Goal: Task Accomplishment & Management: Complete application form

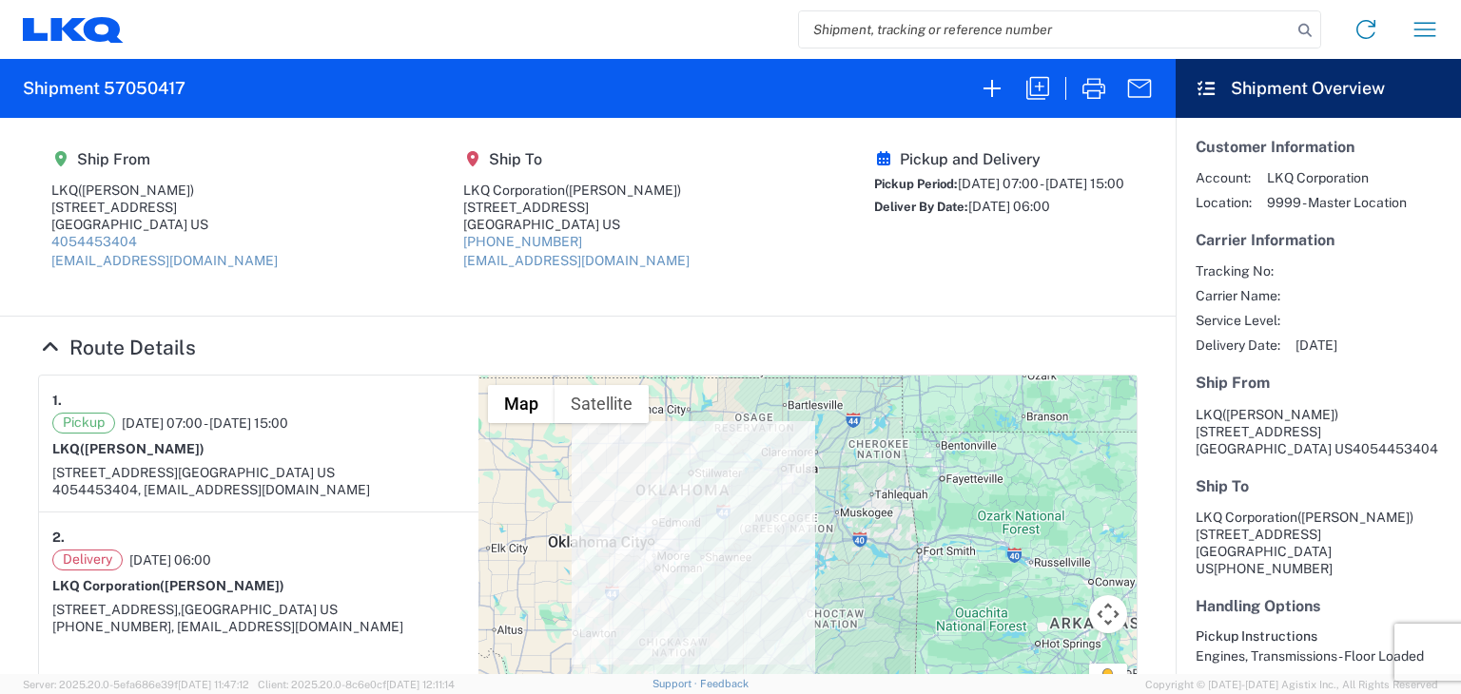
scroll to position [761, 0]
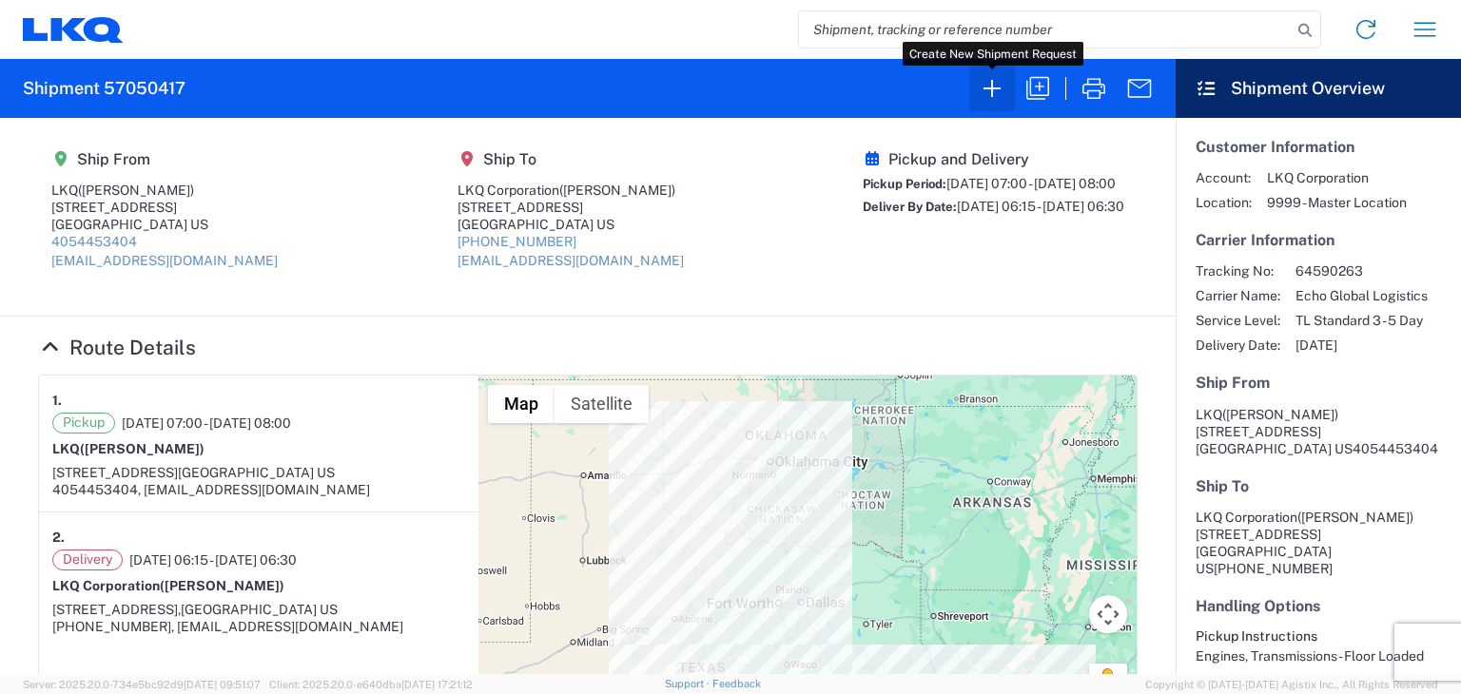
click at [990, 90] on icon "button" at bounding box center [992, 88] width 30 height 30
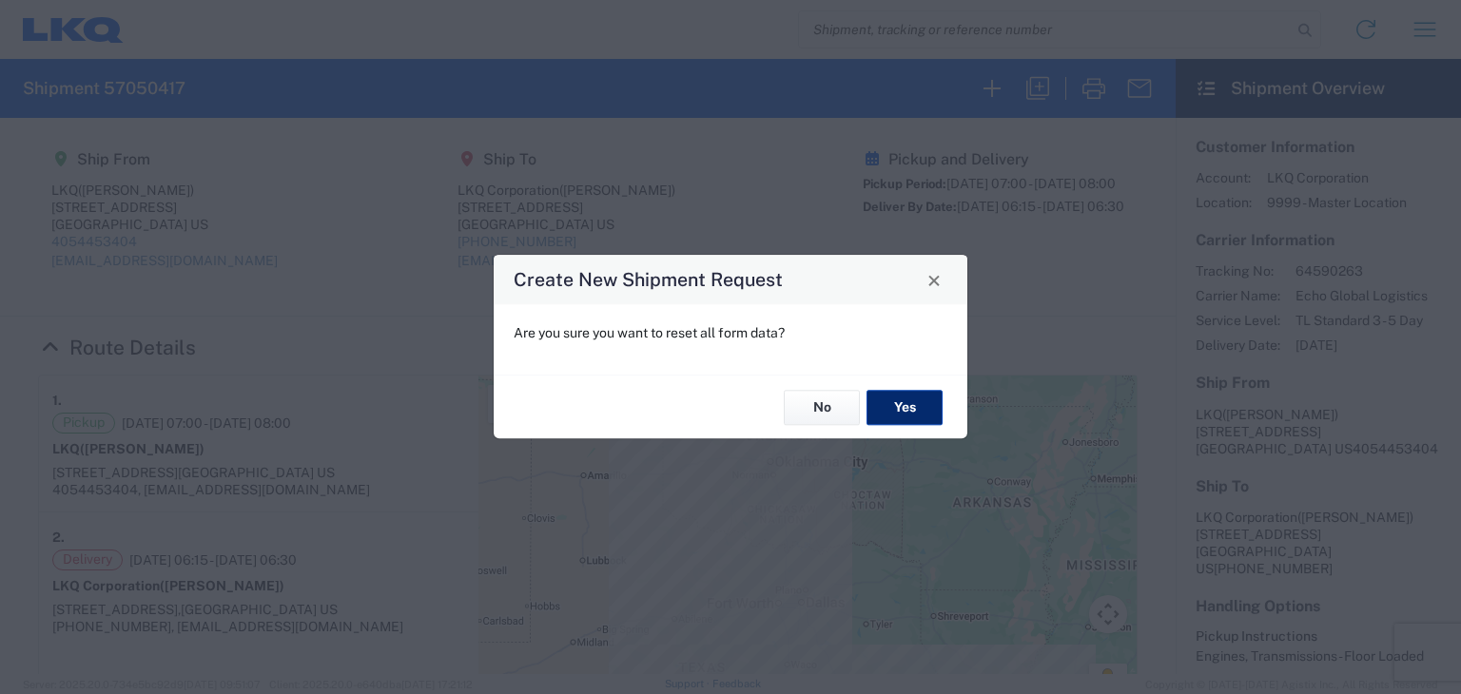
click at [895, 407] on button "Yes" at bounding box center [905, 407] width 76 height 35
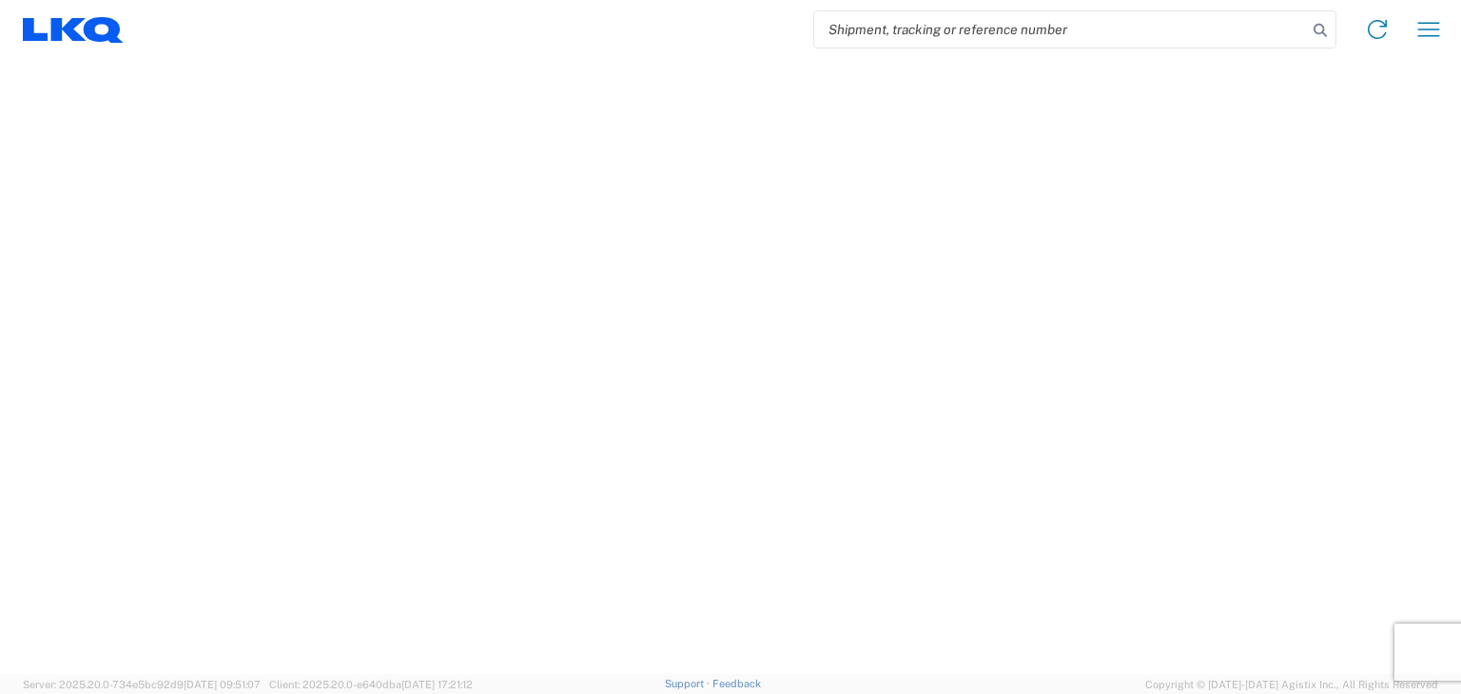
select select "FULL"
select select "LBS"
select select "IN"
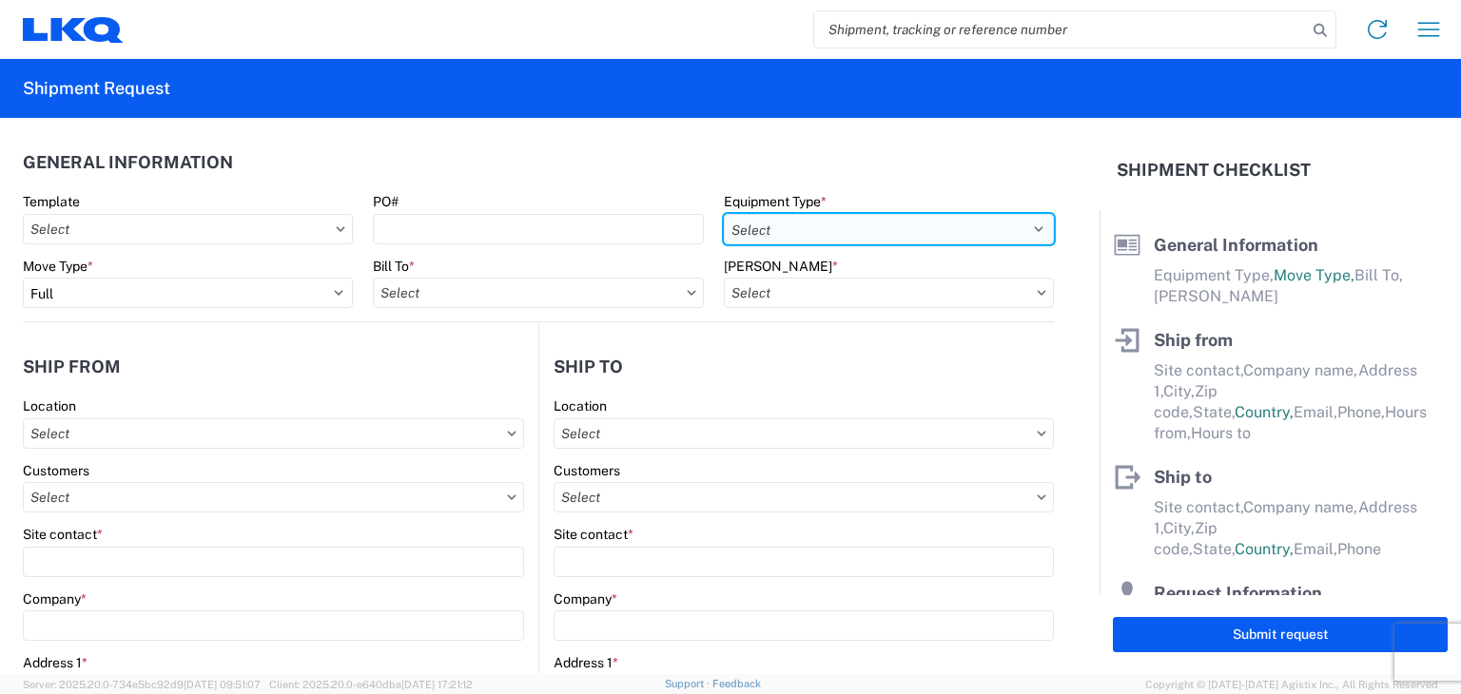
click at [845, 240] on select "Select 53’ Dry Van Flatbed Dropdeck (van) Lowboy (flatbed) Rail" at bounding box center [889, 229] width 330 height 30
select select "STDV"
click at [724, 214] on select "Select 53’ Dry Van Flatbed Dropdeck (van) Lowboy (flatbed) Rail" at bounding box center [889, 229] width 330 height 30
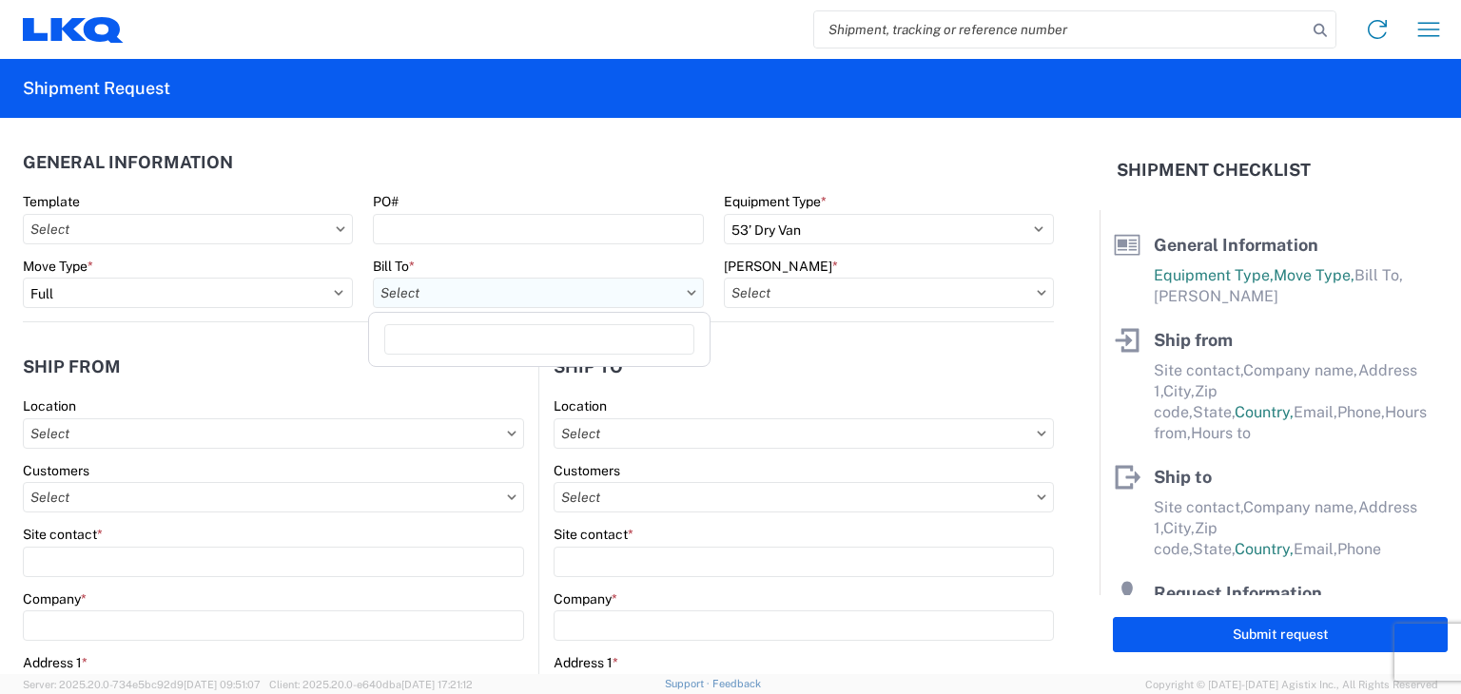
click at [507, 298] on input "text" at bounding box center [538, 293] width 330 height 30
type input "1760"
click at [477, 371] on div "1760 - LKQ Best Core" at bounding box center [539, 377] width 333 height 30
type input "1760 - LKQ Best Core"
click at [803, 293] on input "text" at bounding box center [889, 293] width 330 height 30
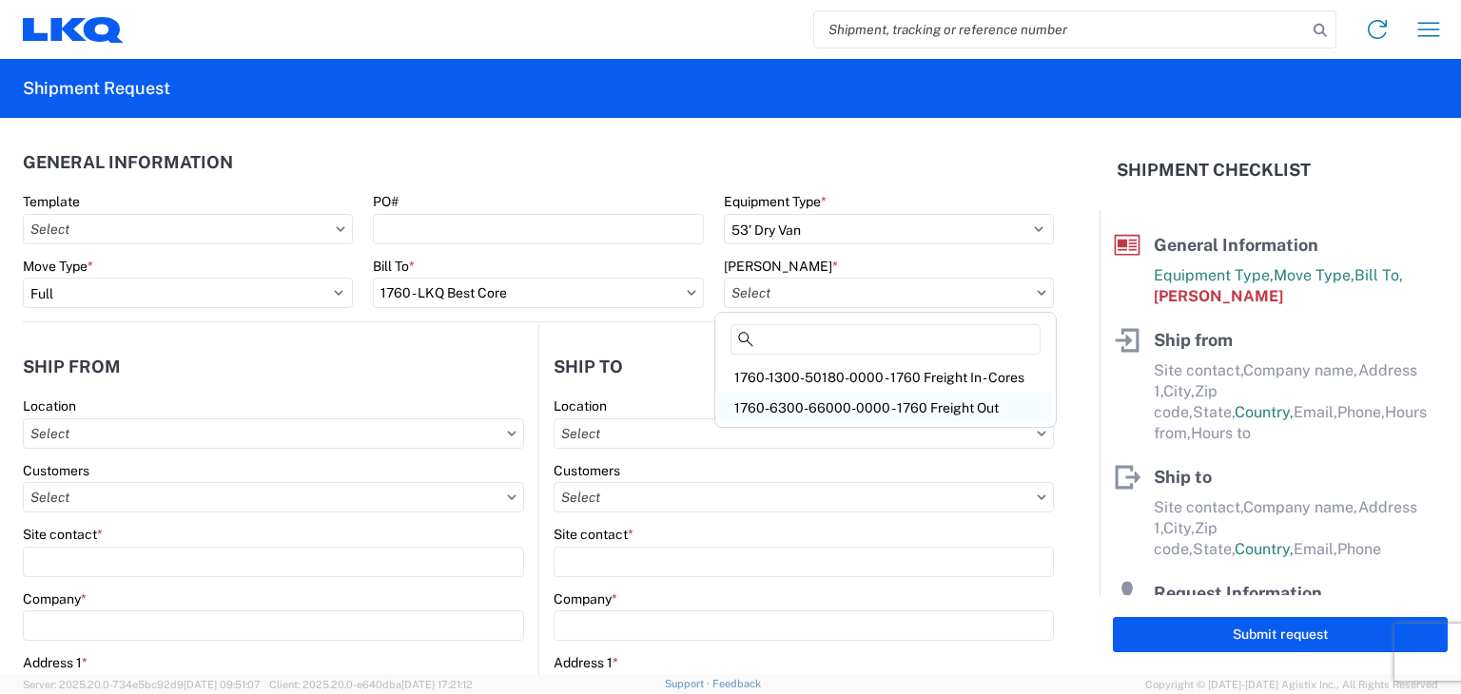
click at [841, 407] on div "1760-6300-66000-0000 - 1760 Freight Out" at bounding box center [885, 408] width 333 height 30
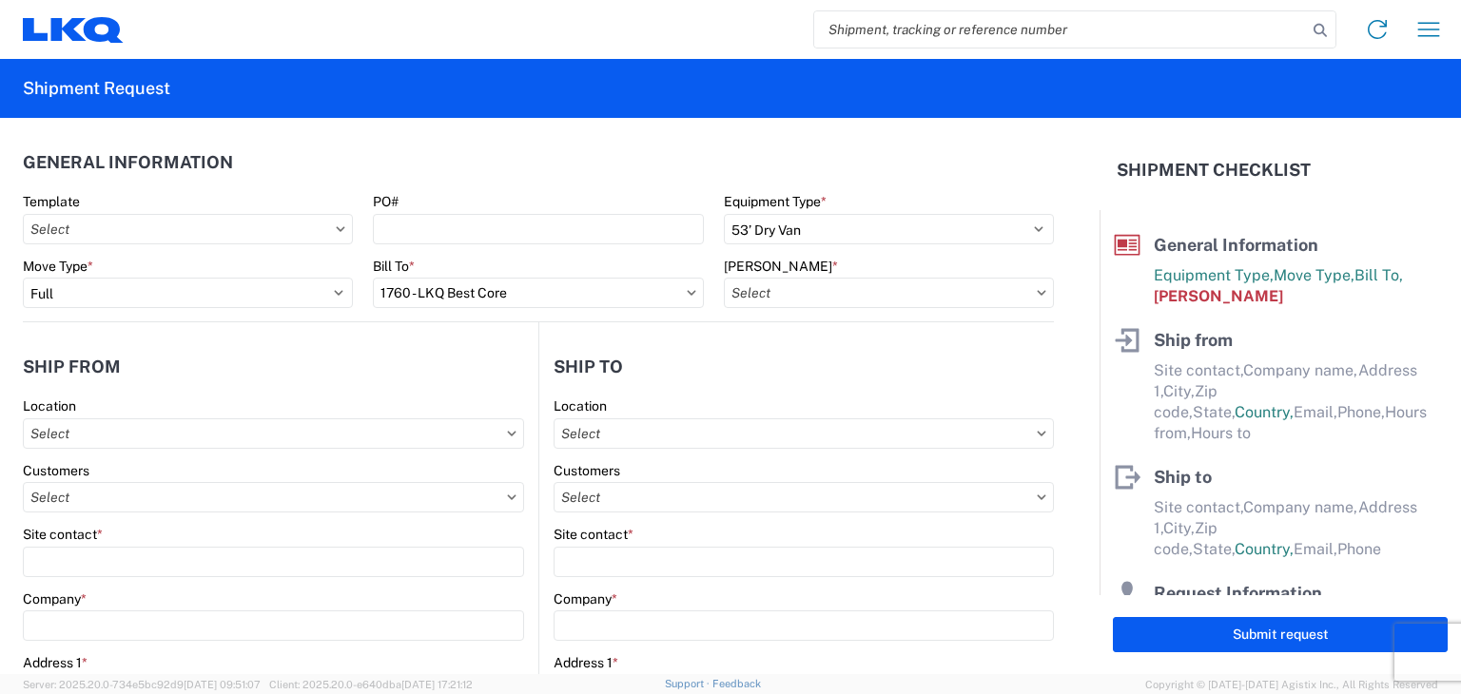
type input "1760-6300-66000-0000 - 1760 Freight Out"
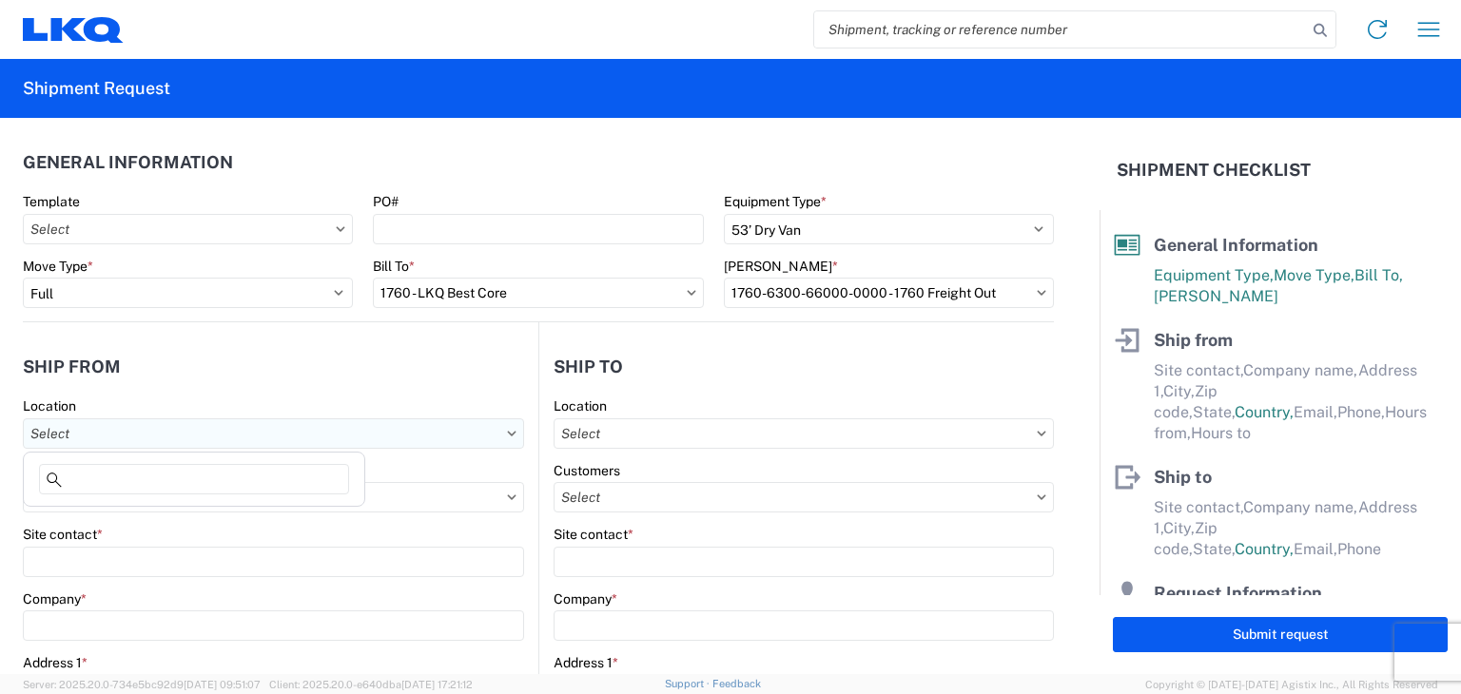
click at [205, 440] on input "text" at bounding box center [273, 434] width 501 height 30
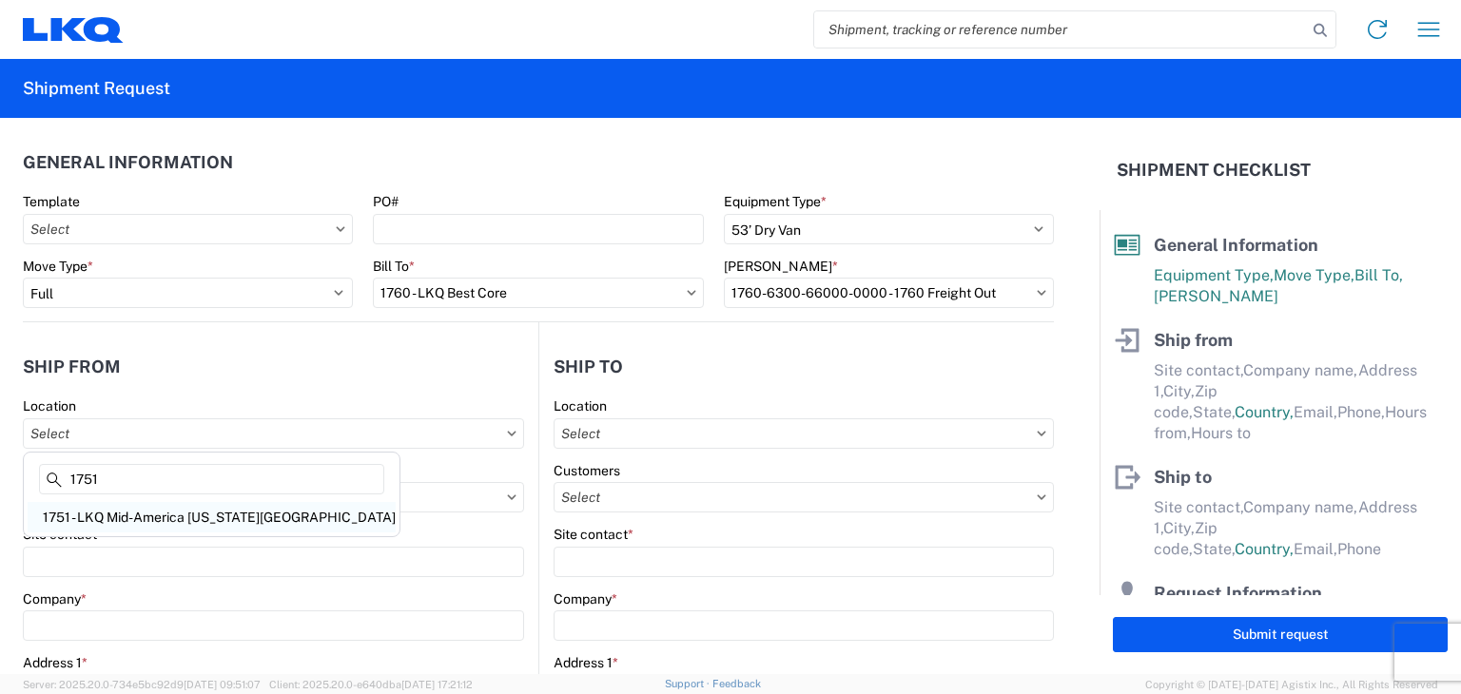
type input "1751"
click at [202, 518] on div "1751 - LKQ Mid-America Oklahoma City" at bounding box center [212, 517] width 368 height 30
type input "1751 - LKQ Mid-America Oklahoma City"
type input "LKQ Corporation"
type input "2301 S Radio RD"
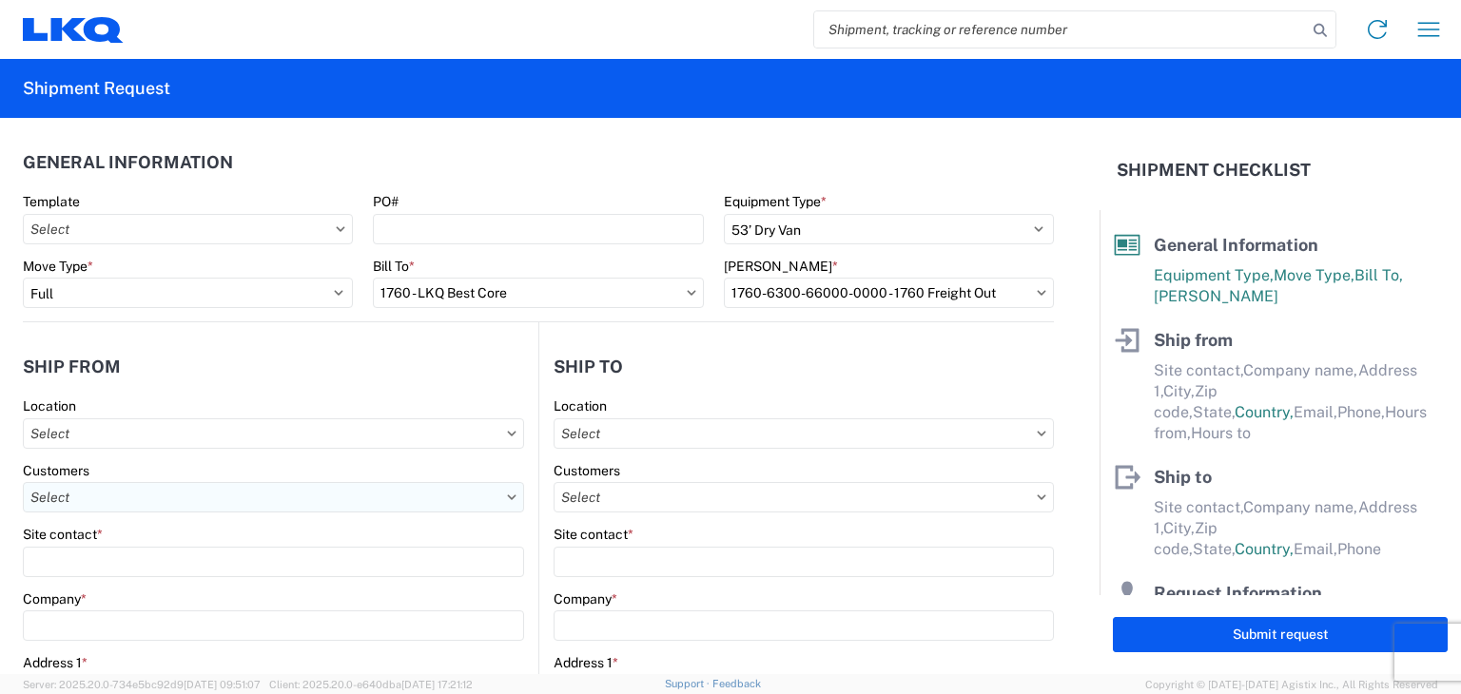
type input "El Reno"
type input "73036"
select select "OK"
select select "US"
type input "405-367-2171"
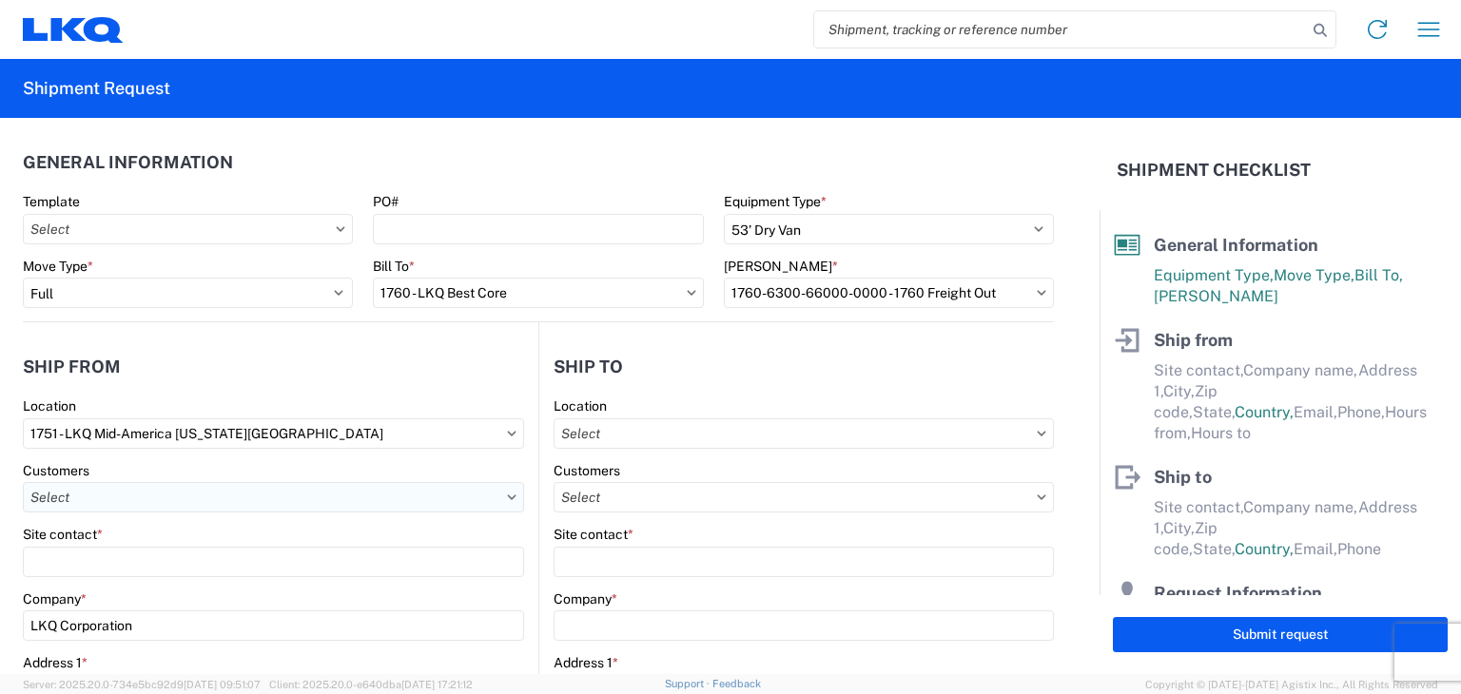
type input "08:00"
type input "17:00"
click at [171, 499] on input "text" at bounding box center [273, 497] width 501 height 30
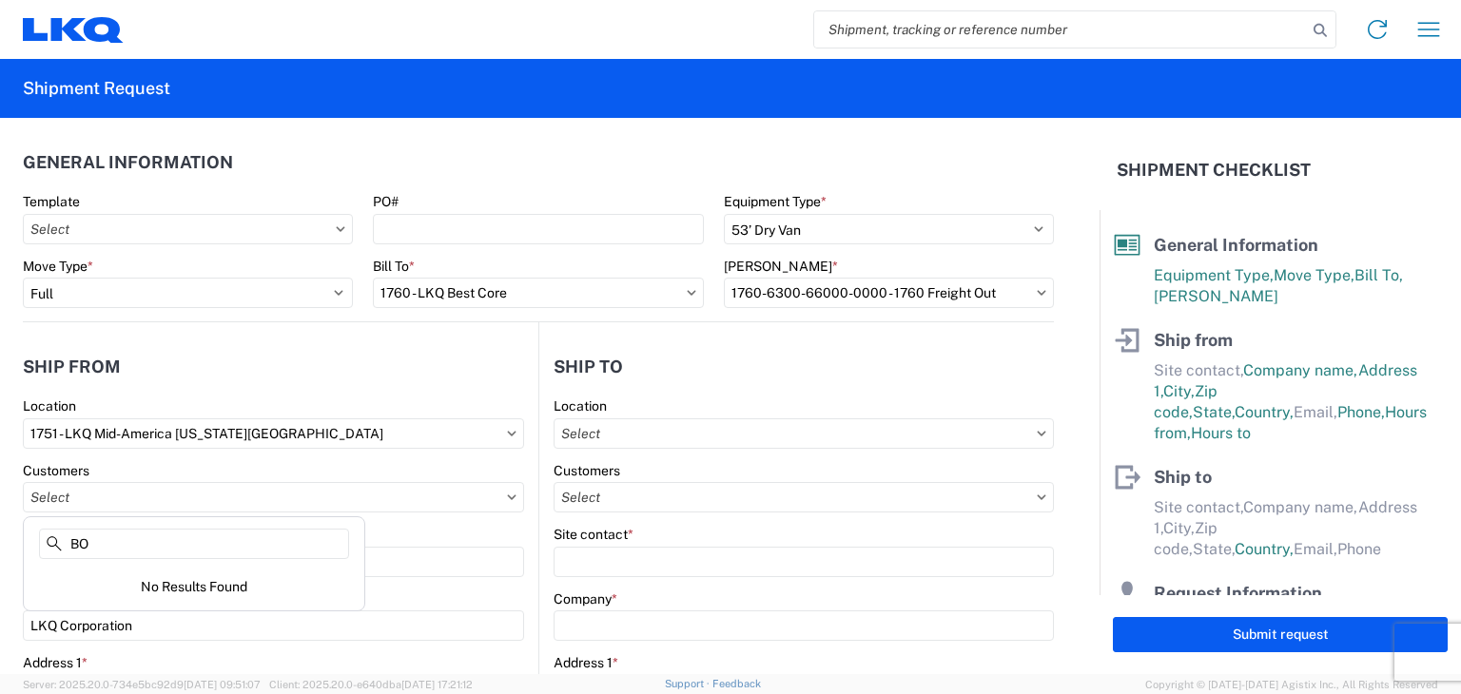
type input "B"
type input "1751"
click at [616, 428] on input "text" at bounding box center [804, 434] width 500 height 30
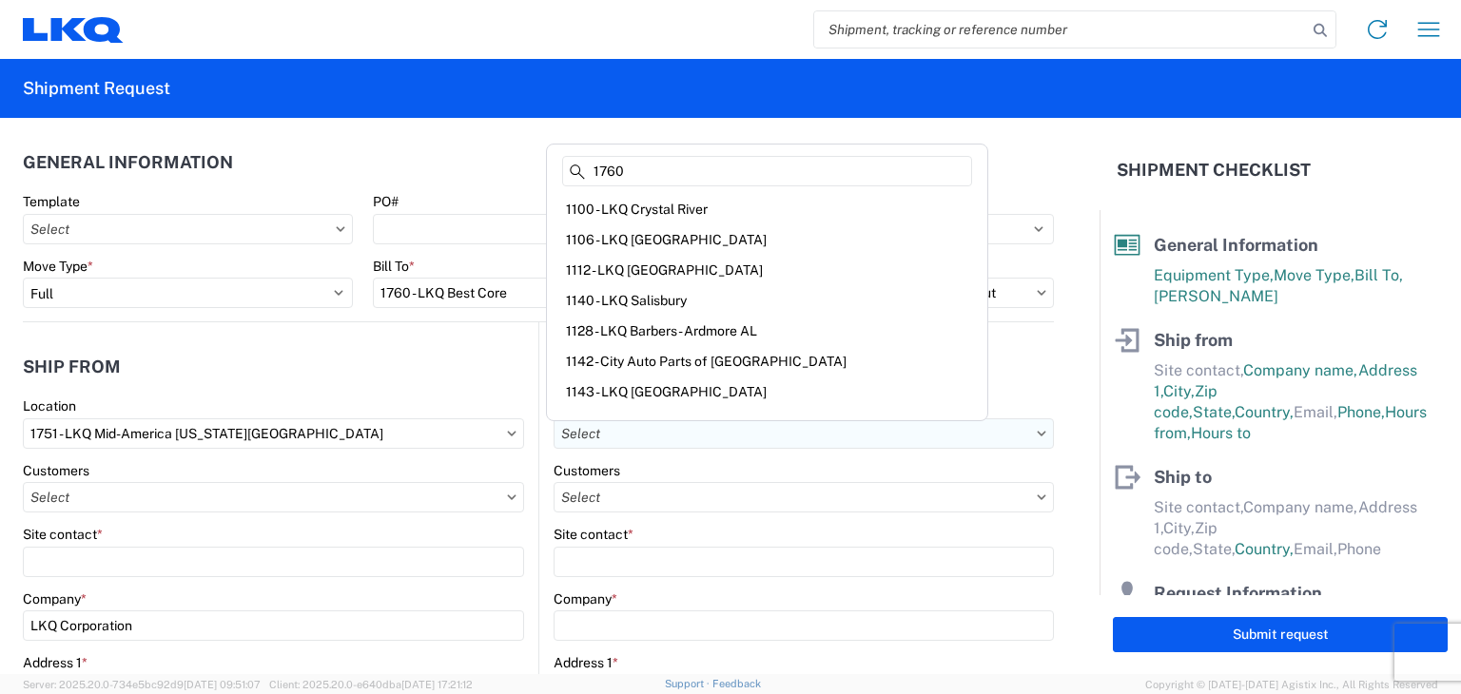
type input "1760"
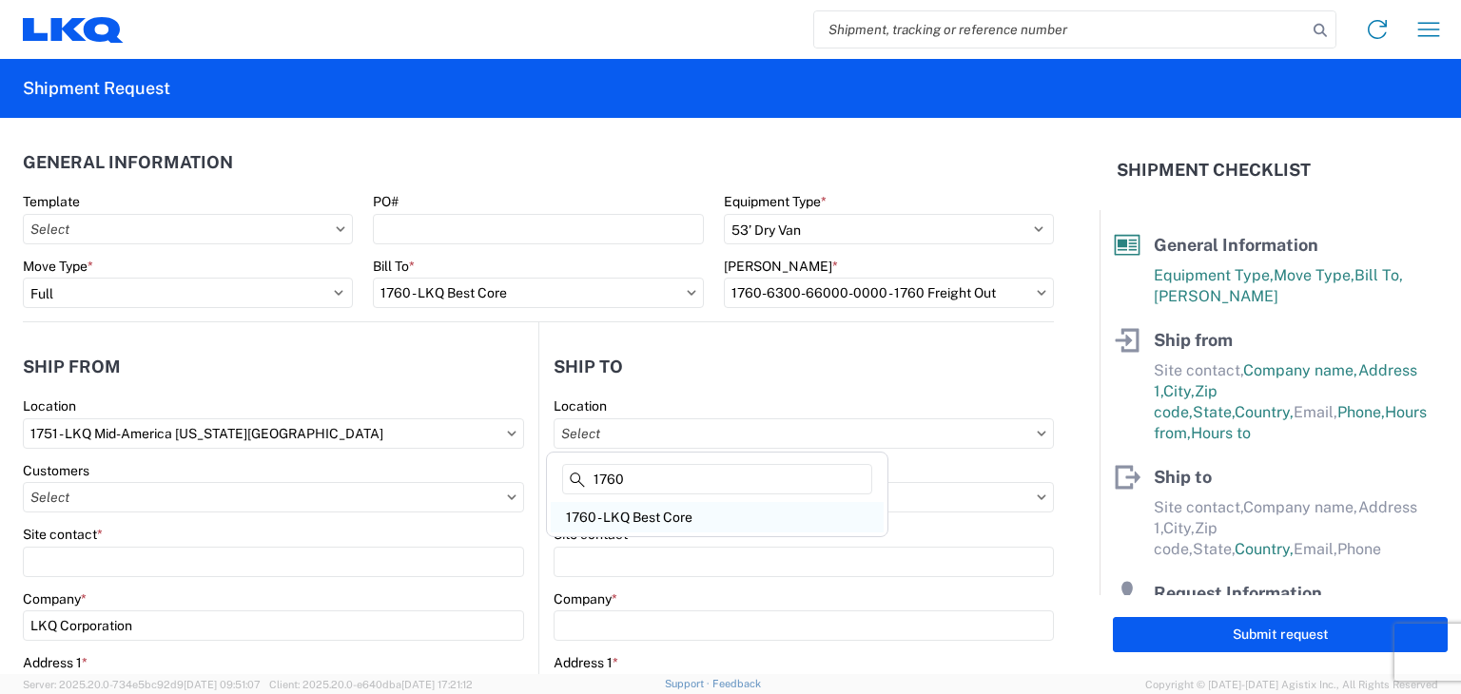
click at [595, 526] on div "1760 - LKQ Best Core" at bounding box center [717, 517] width 333 height 30
type input "1760 - LKQ Best Core"
type input "LKQ Corporation"
type input "[STREET_ADDRESS]"
type input "Houston"
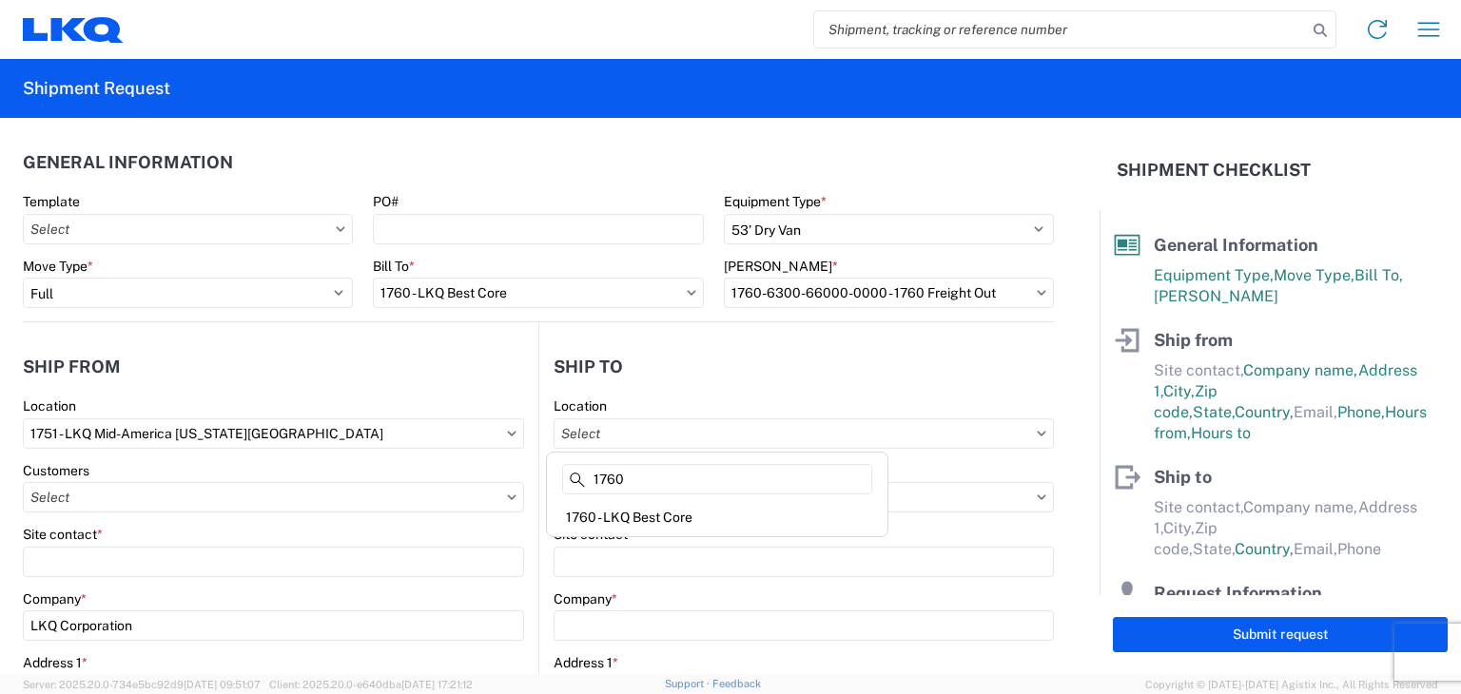
type input "77038"
select select "US"
type input "[PHONE_NUMBER]"
select select
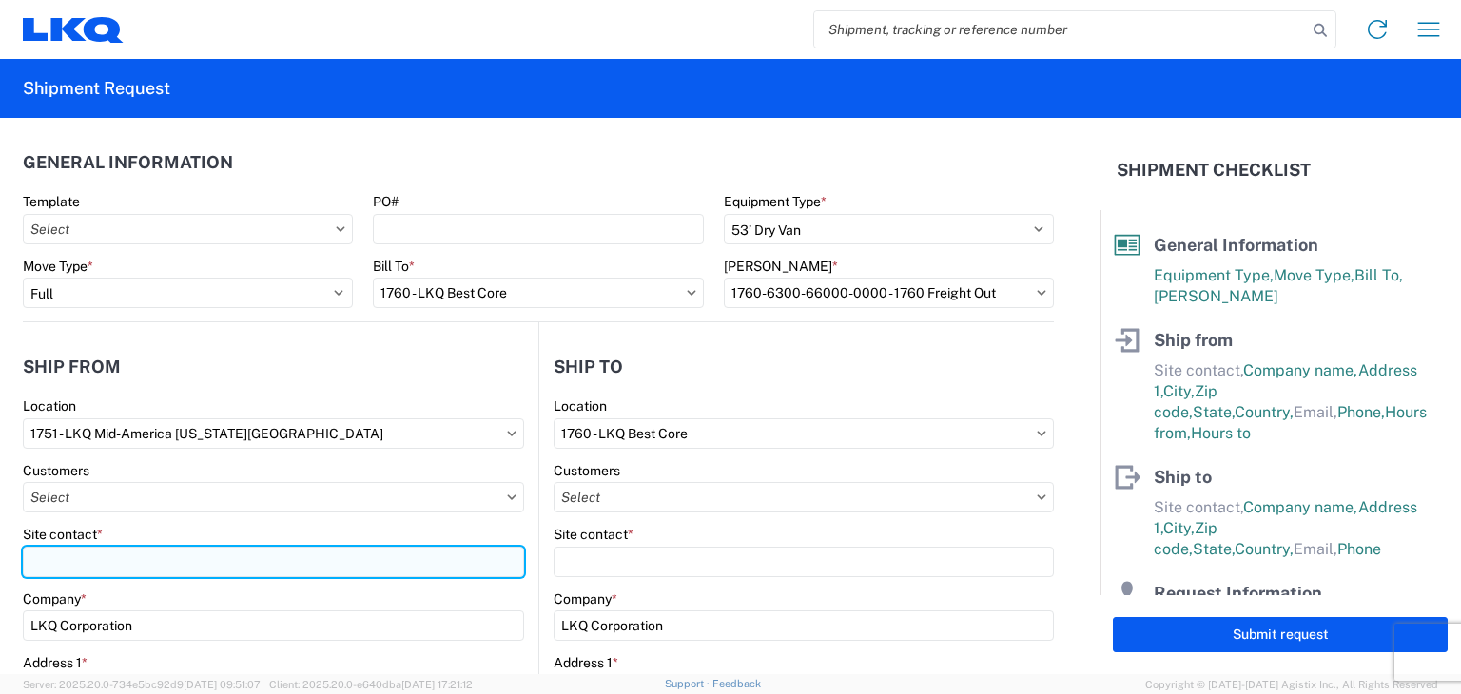
click at [338, 560] on input "Site contact *" at bounding box center [273, 562] width 501 height 30
type input "BO JOHNSON"
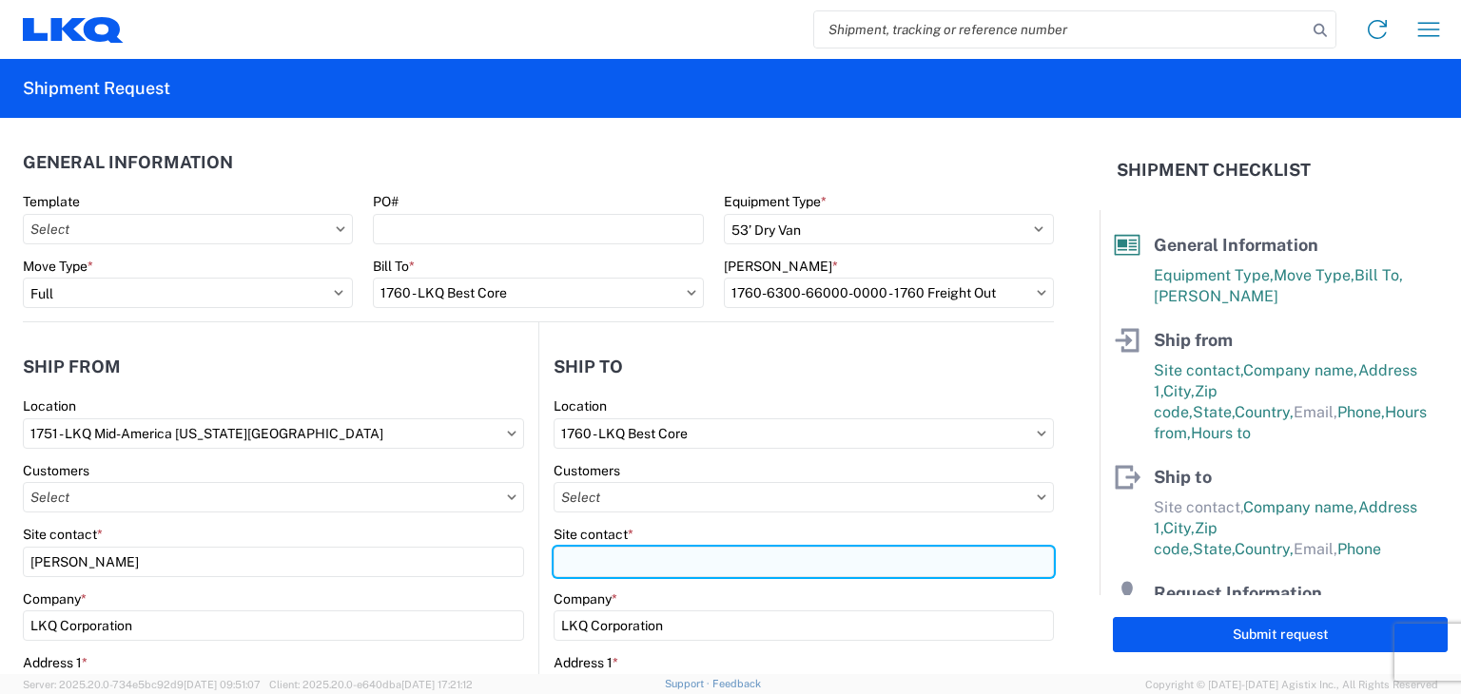
click at [579, 560] on input "Site contact *" at bounding box center [804, 562] width 500 height 30
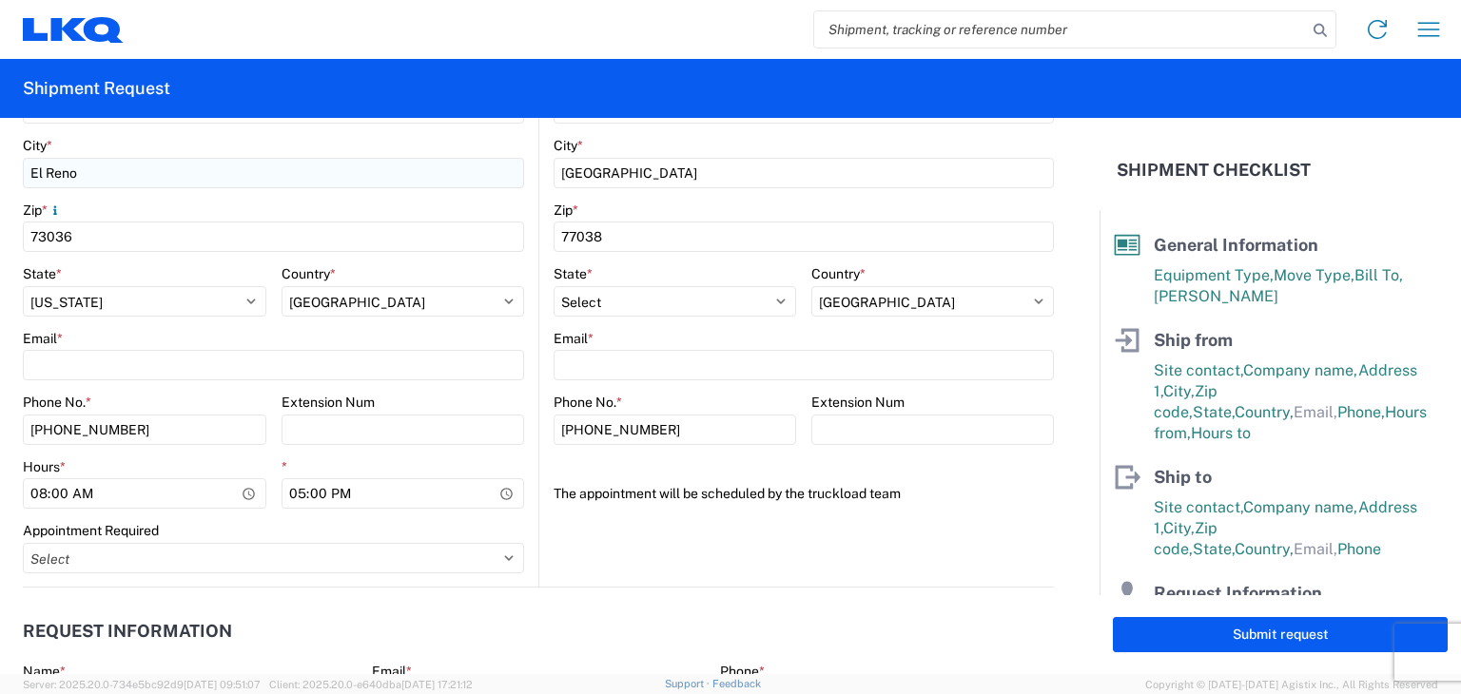
scroll to position [666, 0]
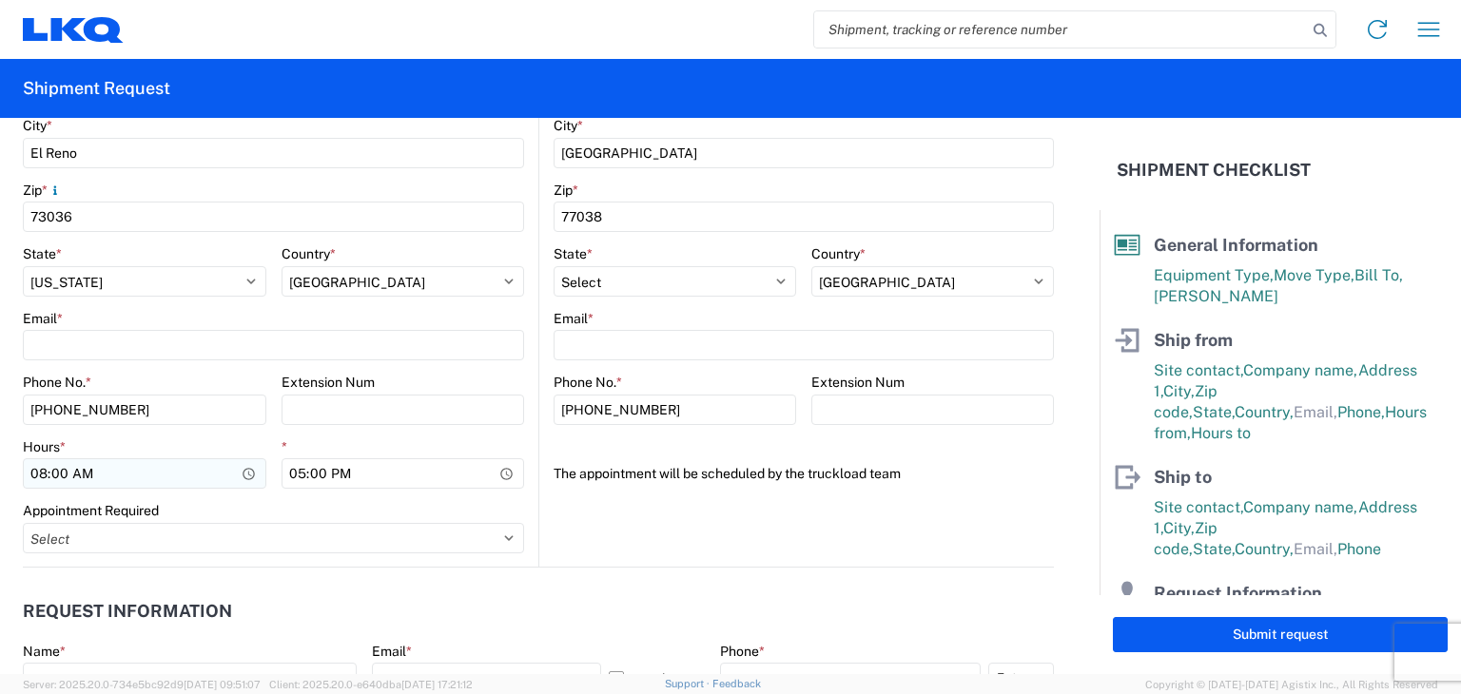
type input "CHRIS MILLWEE"
click at [38, 473] on input "08:00" at bounding box center [145, 474] width 244 height 30
type input "07:00"
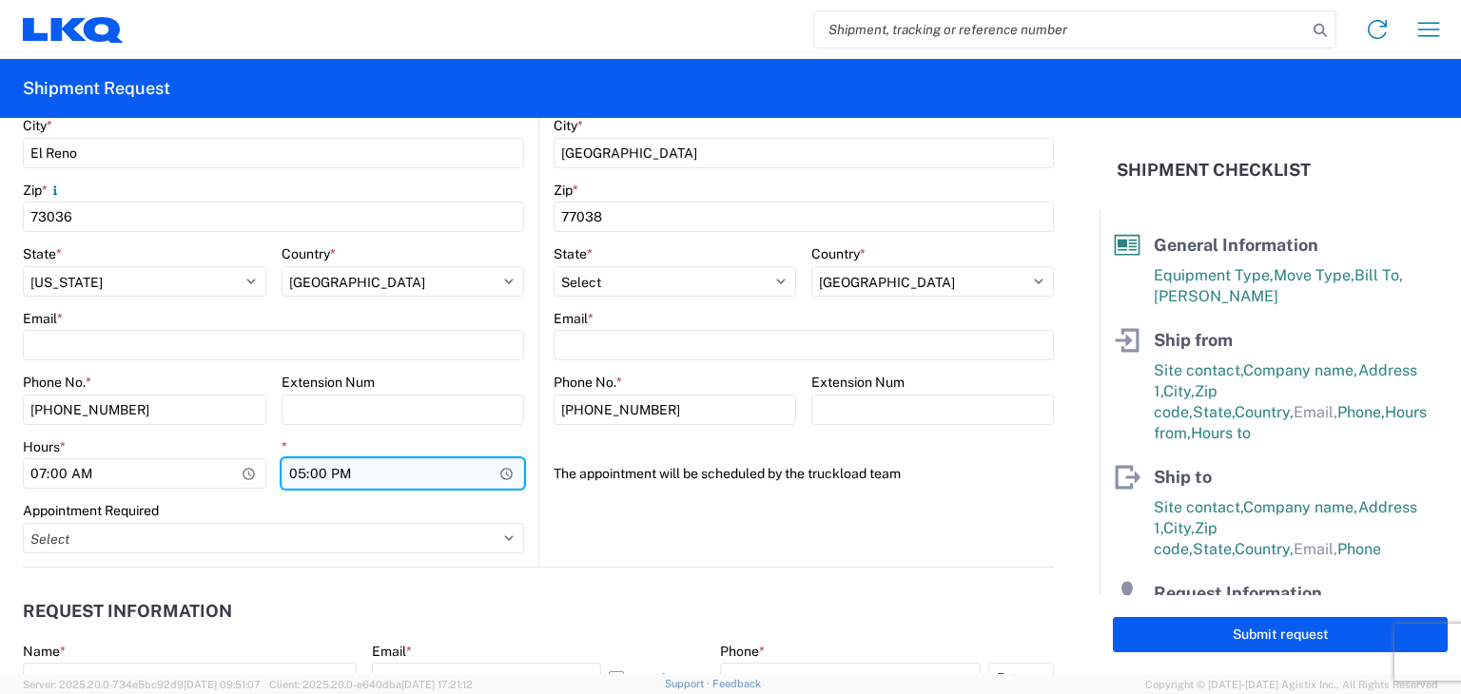
click at [298, 469] on input "17:00" at bounding box center [404, 474] width 244 height 30
type input "15:00"
click at [293, 500] on agx-form-control-wrapper-v2 "* 15:00" at bounding box center [404, 471] width 244 height 65
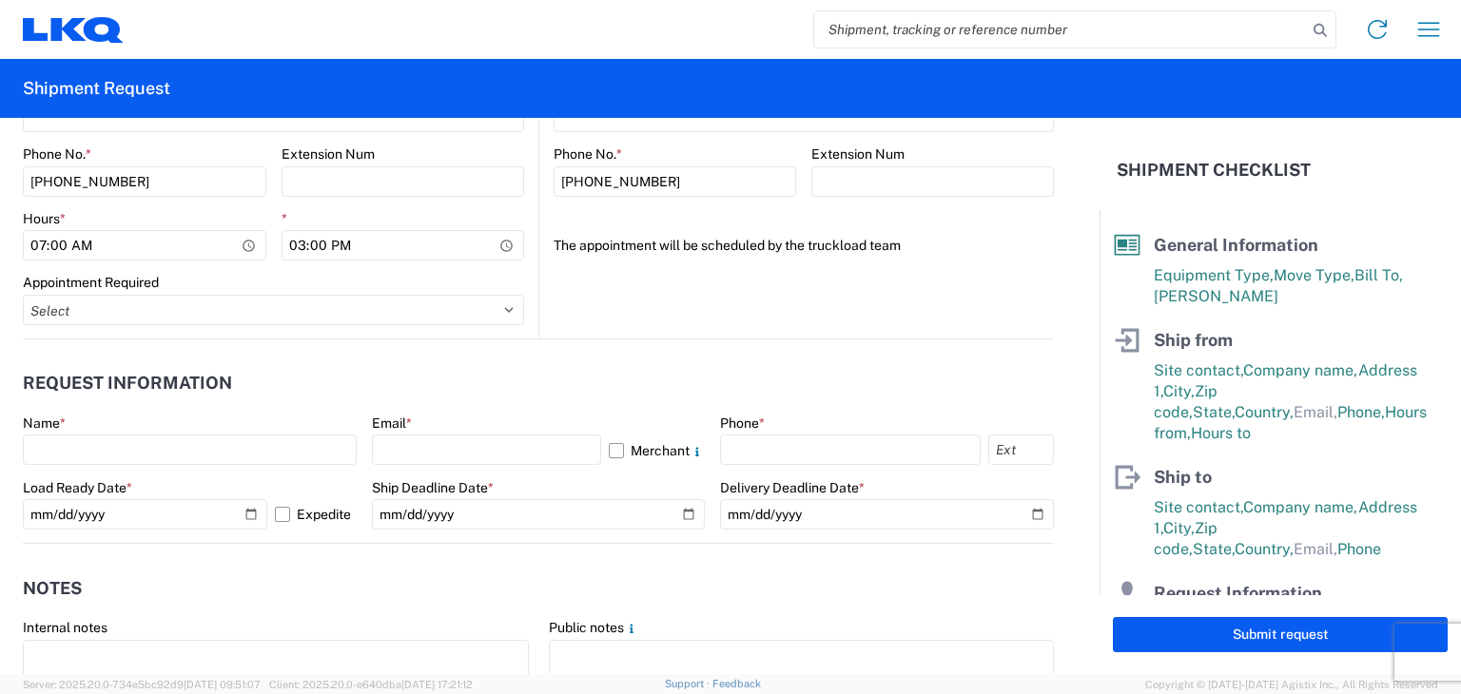
scroll to position [951, 0]
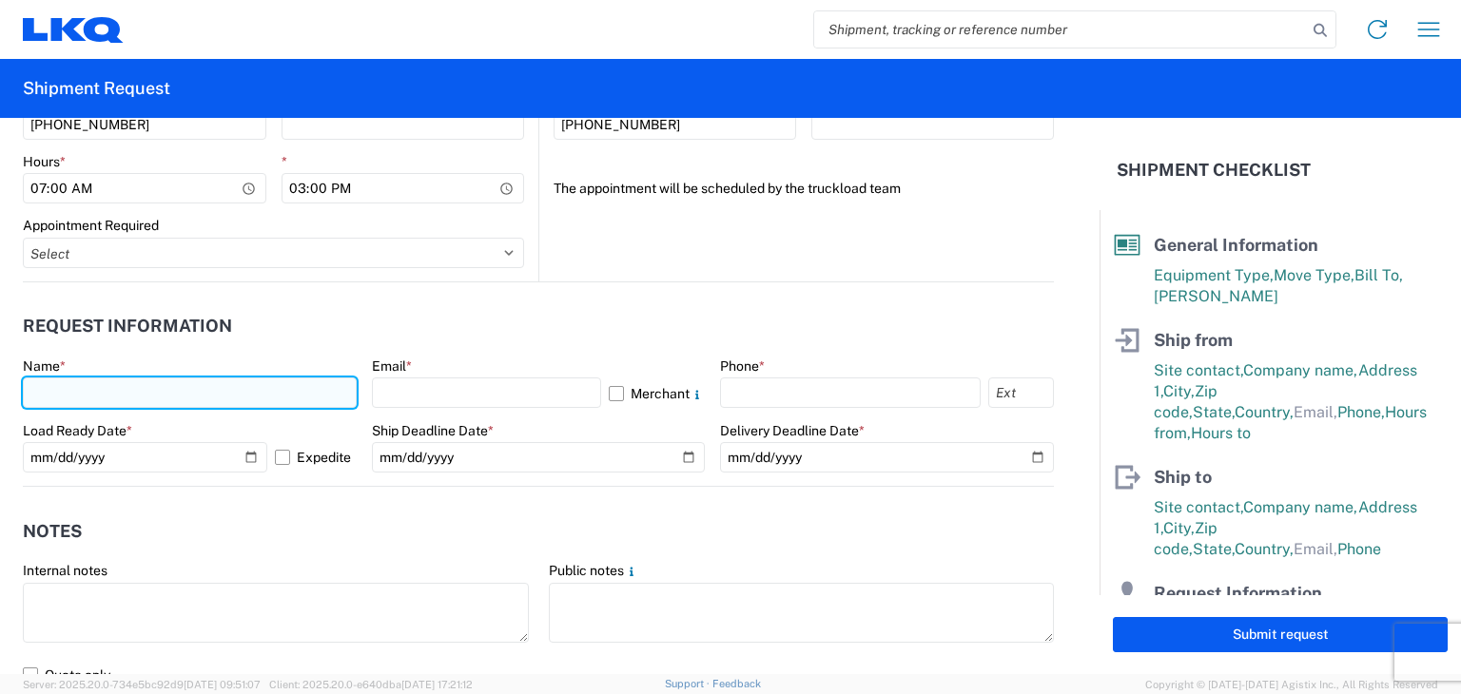
click at [132, 393] on input "text" at bounding box center [190, 393] width 334 height 30
type input "Bo Johnson"
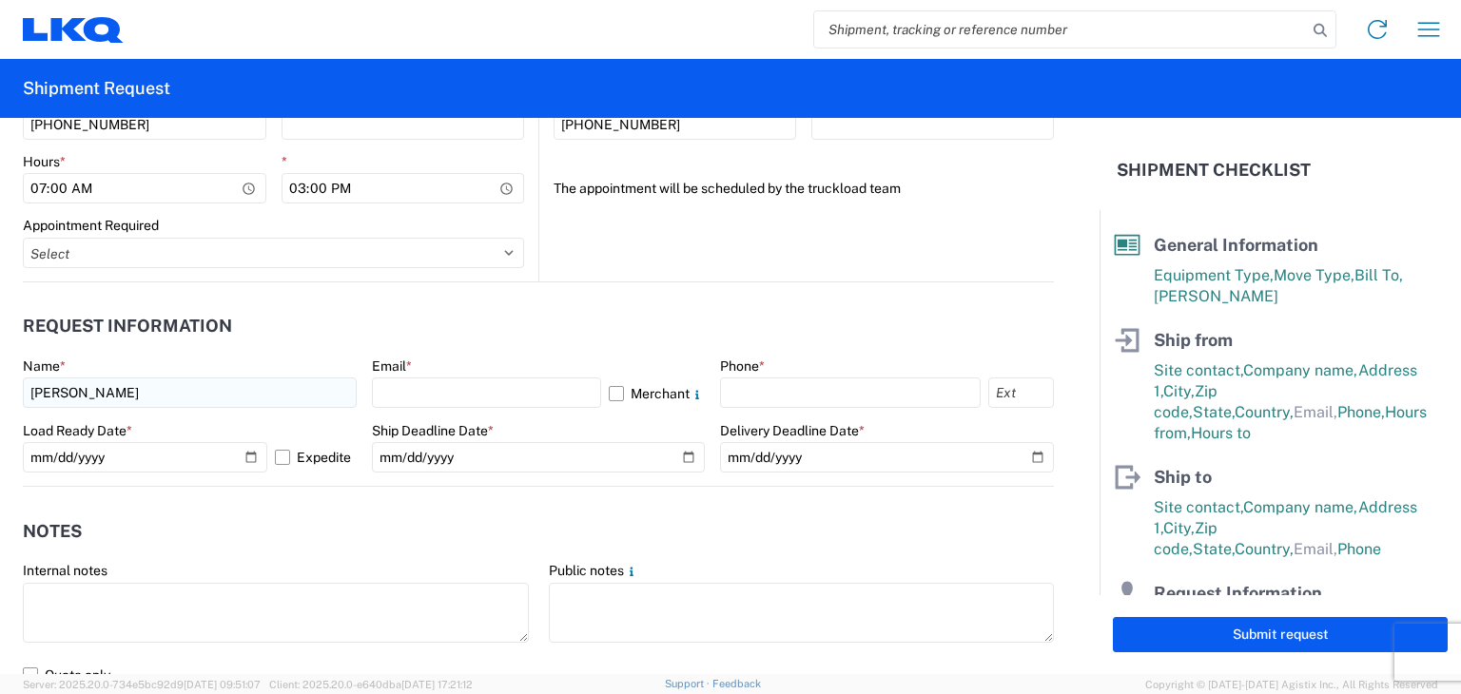
type input "LKQ"
type input "[STREET_ADDRESS]"
type input "El Reno"
type input "73036"
select select "OK"
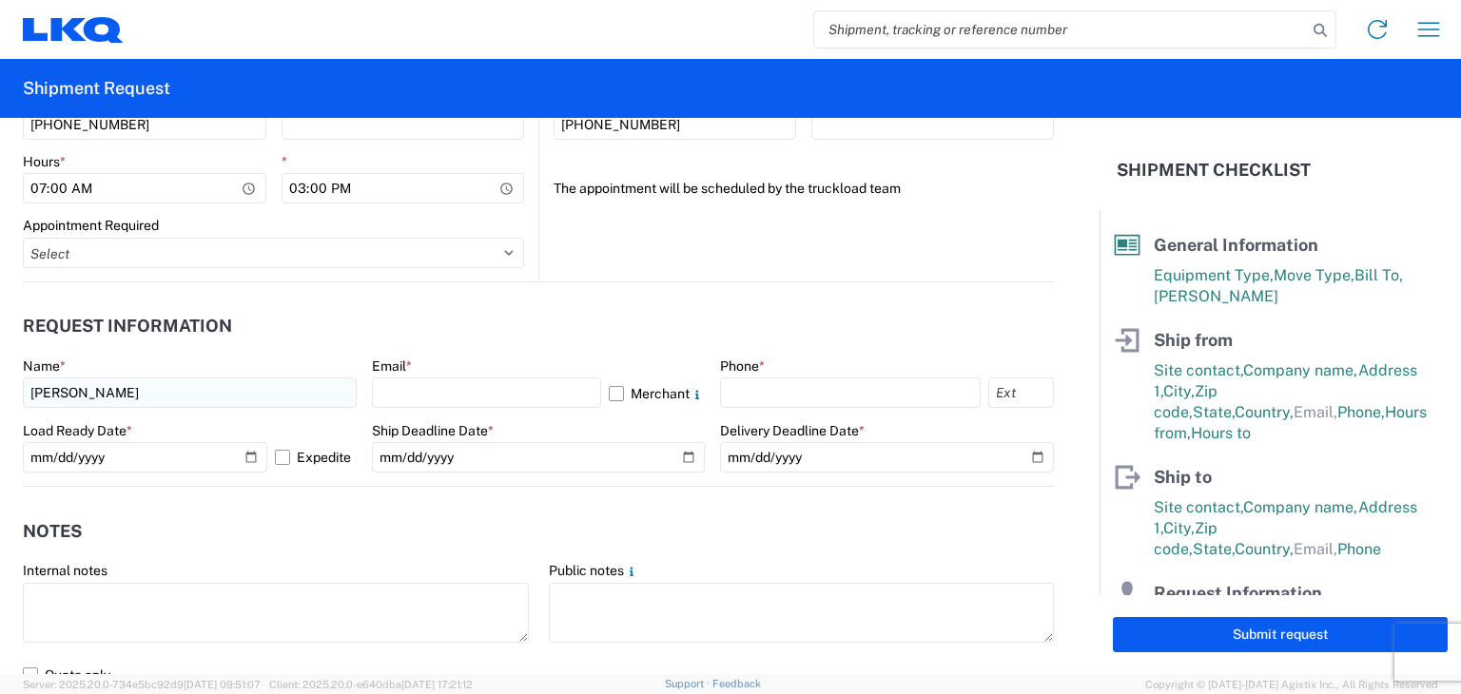
type input "[EMAIL_ADDRESS][DOMAIN_NAME]"
type input "4054453404"
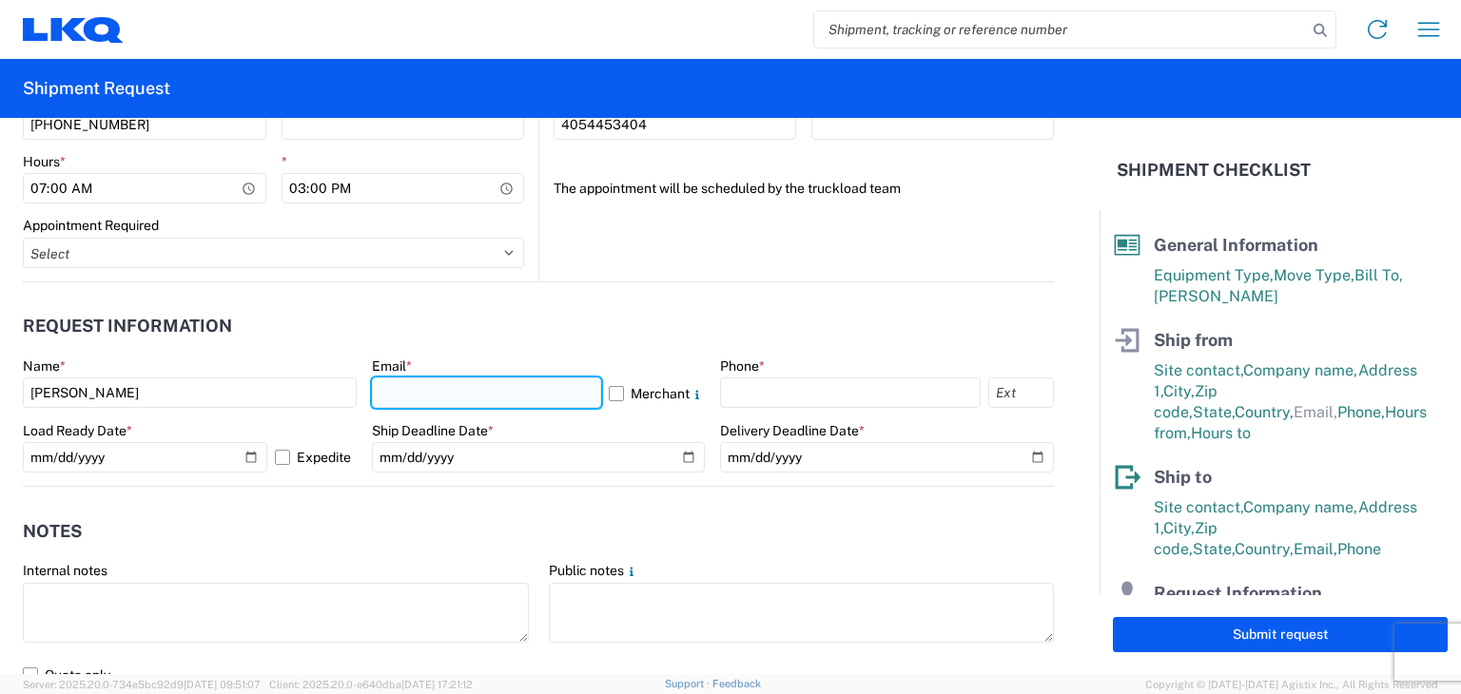
click at [427, 391] on input "text" at bounding box center [487, 393] width 230 height 30
type input "[EMAIL_ADDRESS][DOMAIN_NAME]"
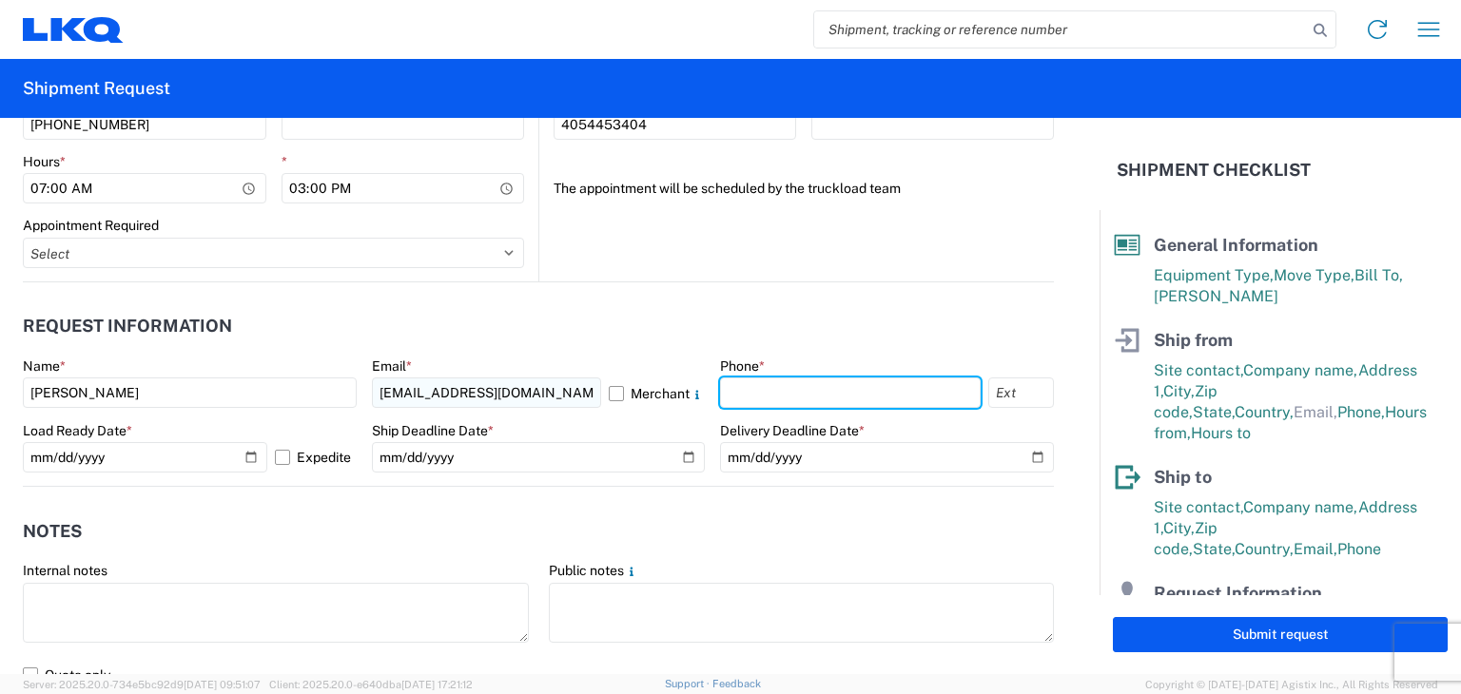
type input "4054453404"
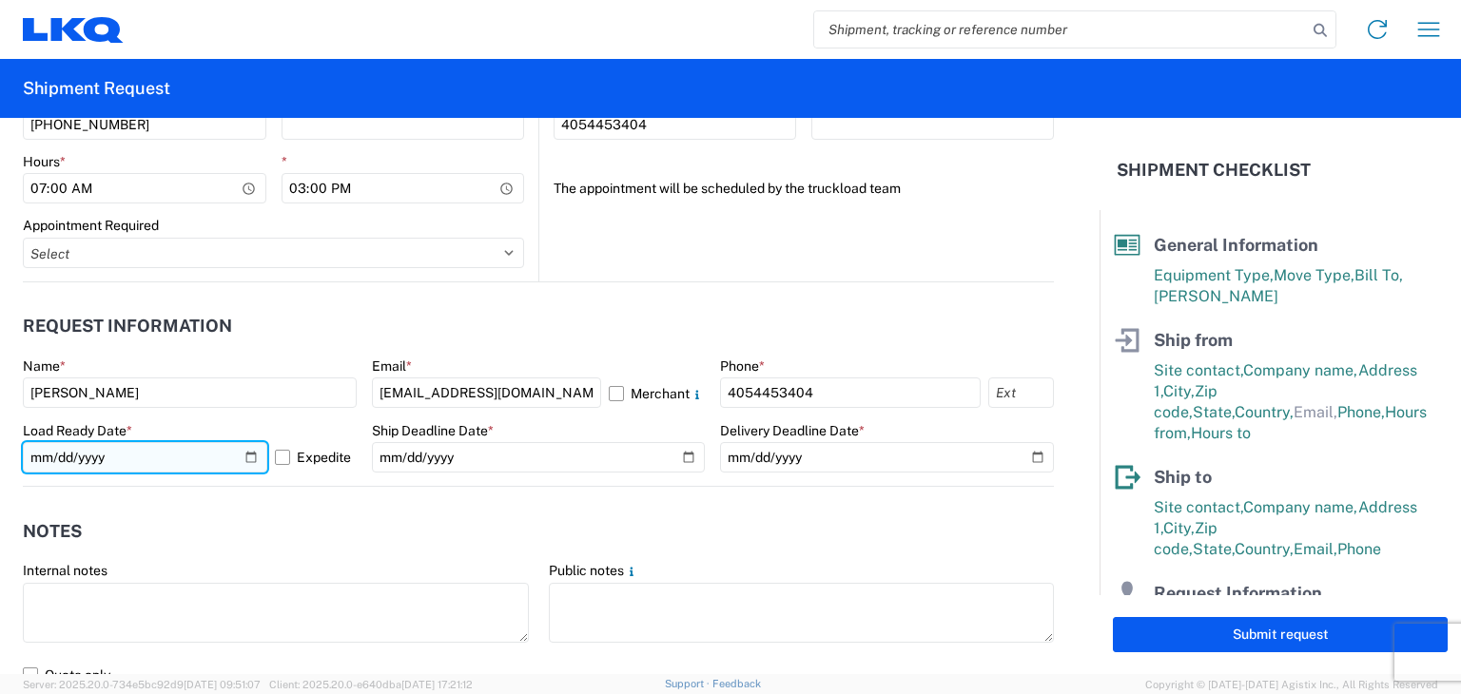
click at [244, 454] on input "2025-10-13" at bounding box center [145, 457] width 244 height 30
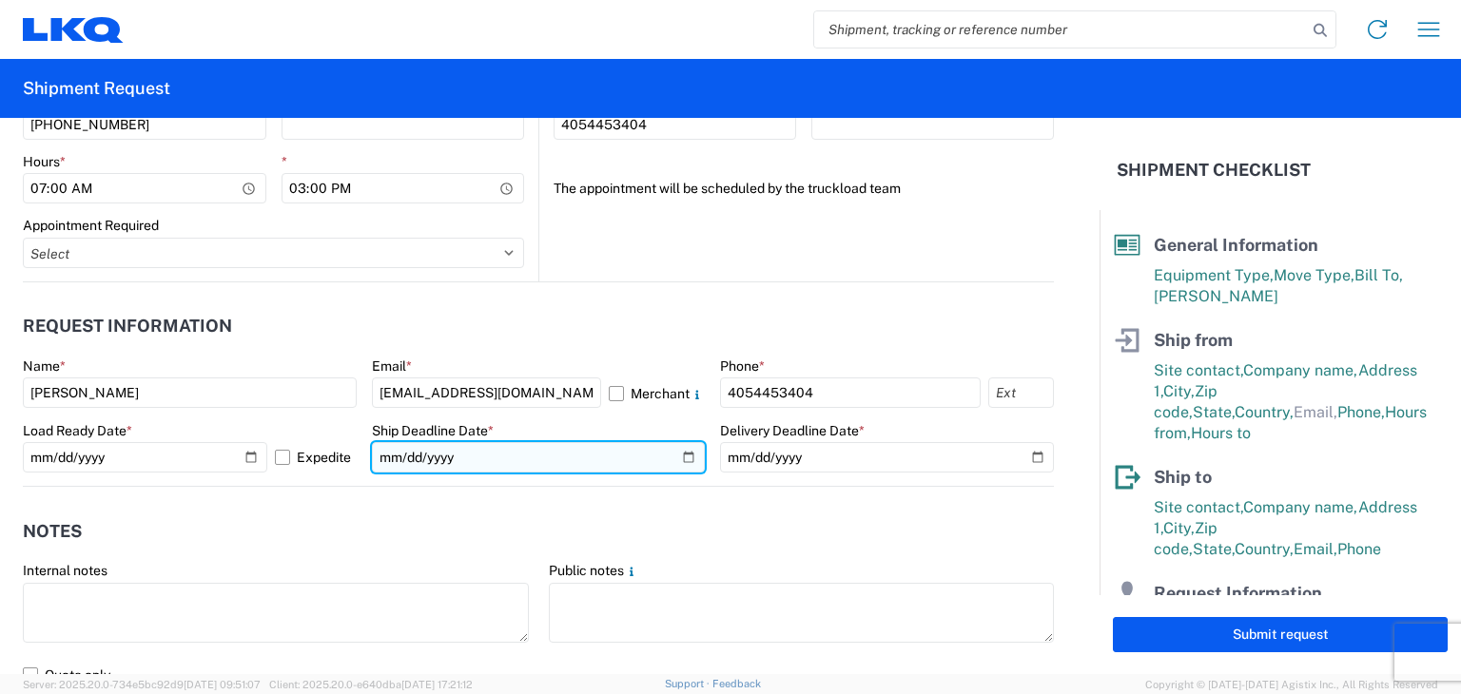
click at [676, 458] on input "date" at bounding box center [539, 457] width 334 height 30
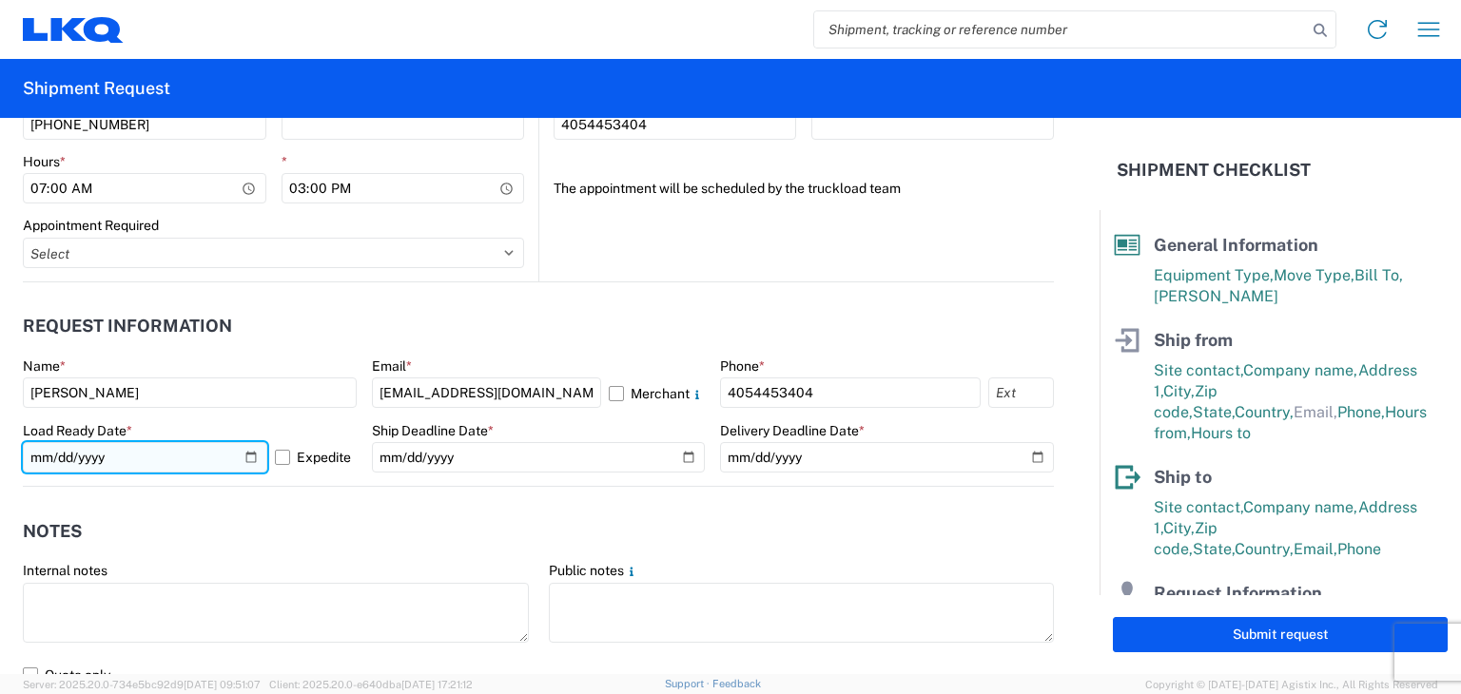
click at [245, 453] on input "2025-10-15" at bounding box center [145, 457] width 244 height 30
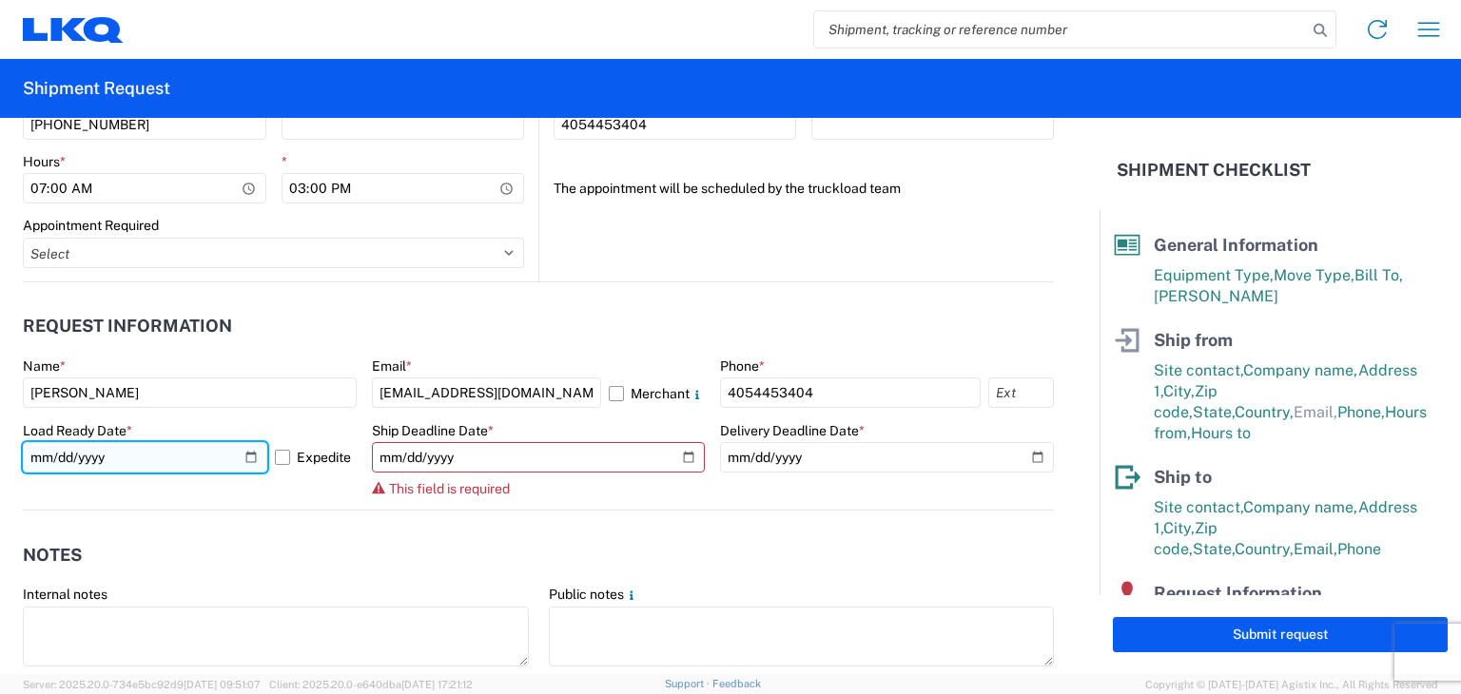
type input "2025-10-13"
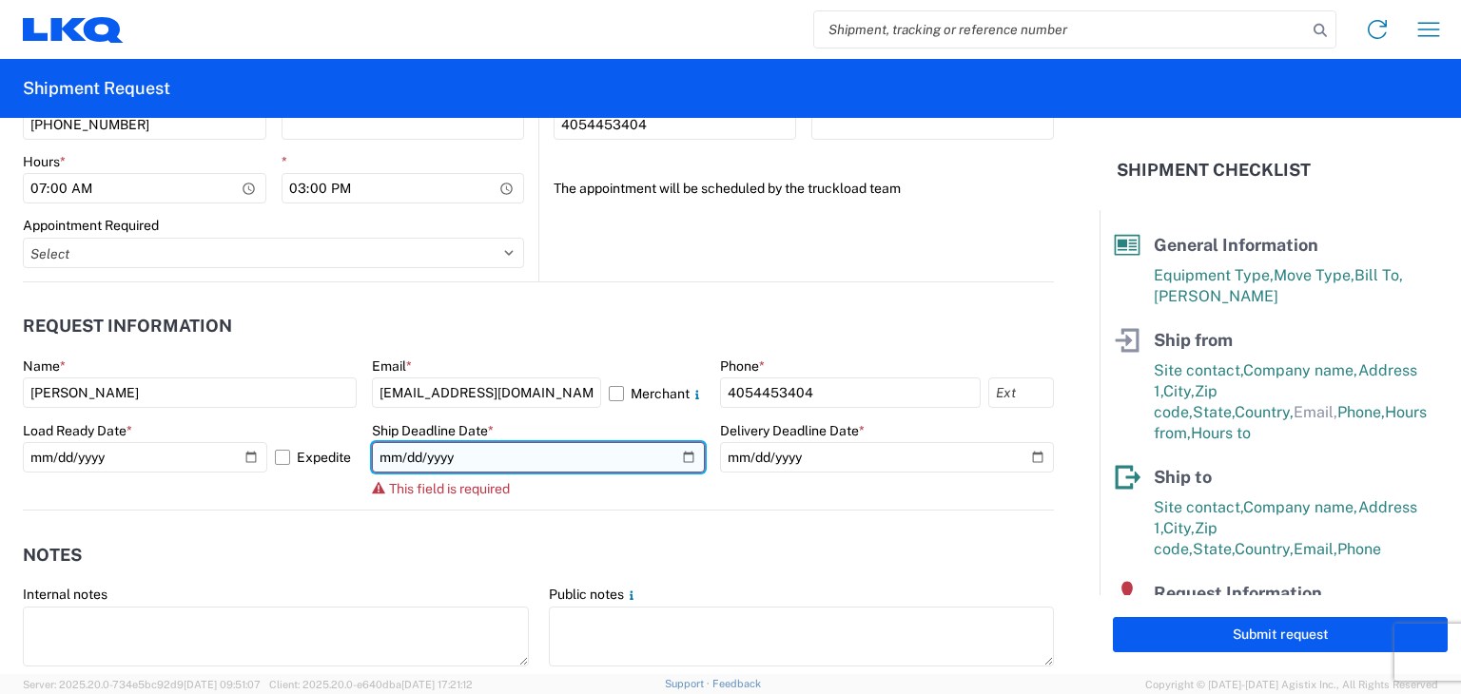
click at [677, 456] on input "date" at bounding box center [539, 457] width 334 height 30
type input "2025-10-13"
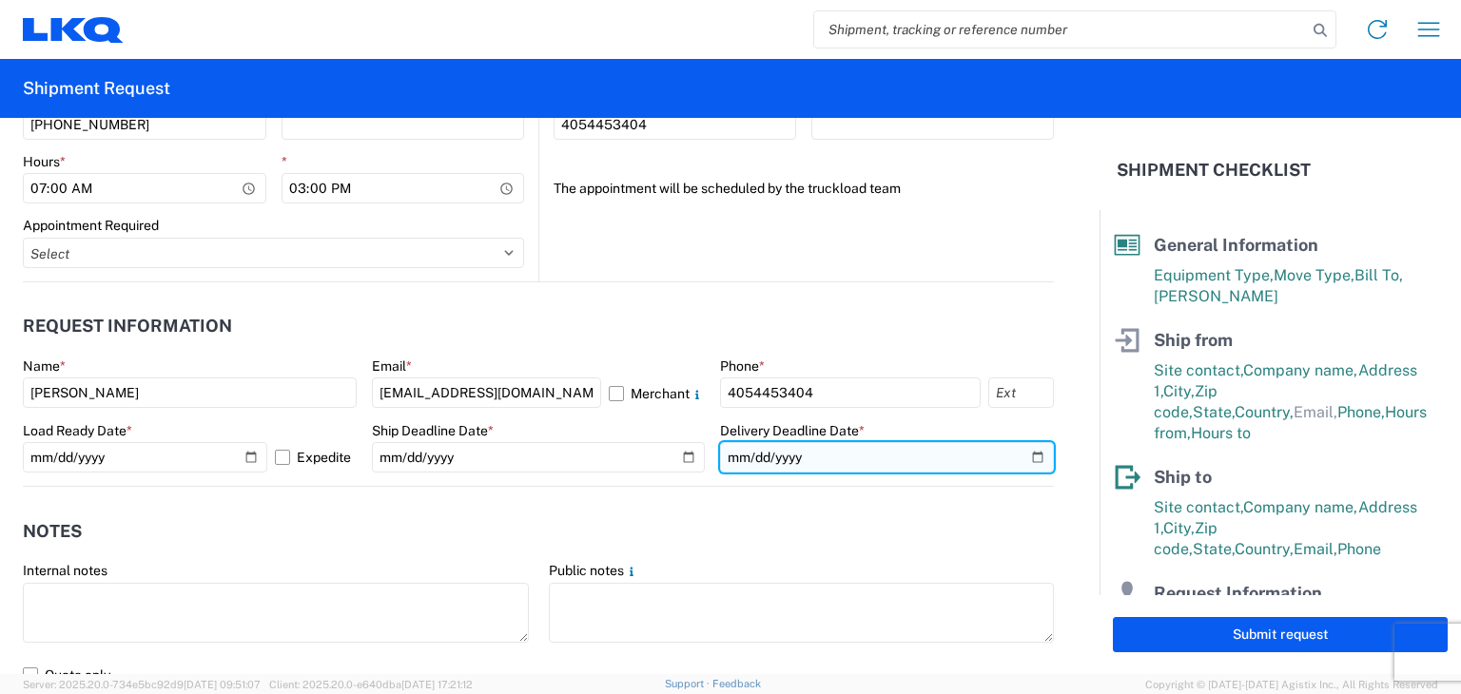
click at [1022, 453] on input "date" at bounding box center [887, 457] width 334 height 30
type input "2025-10-14"
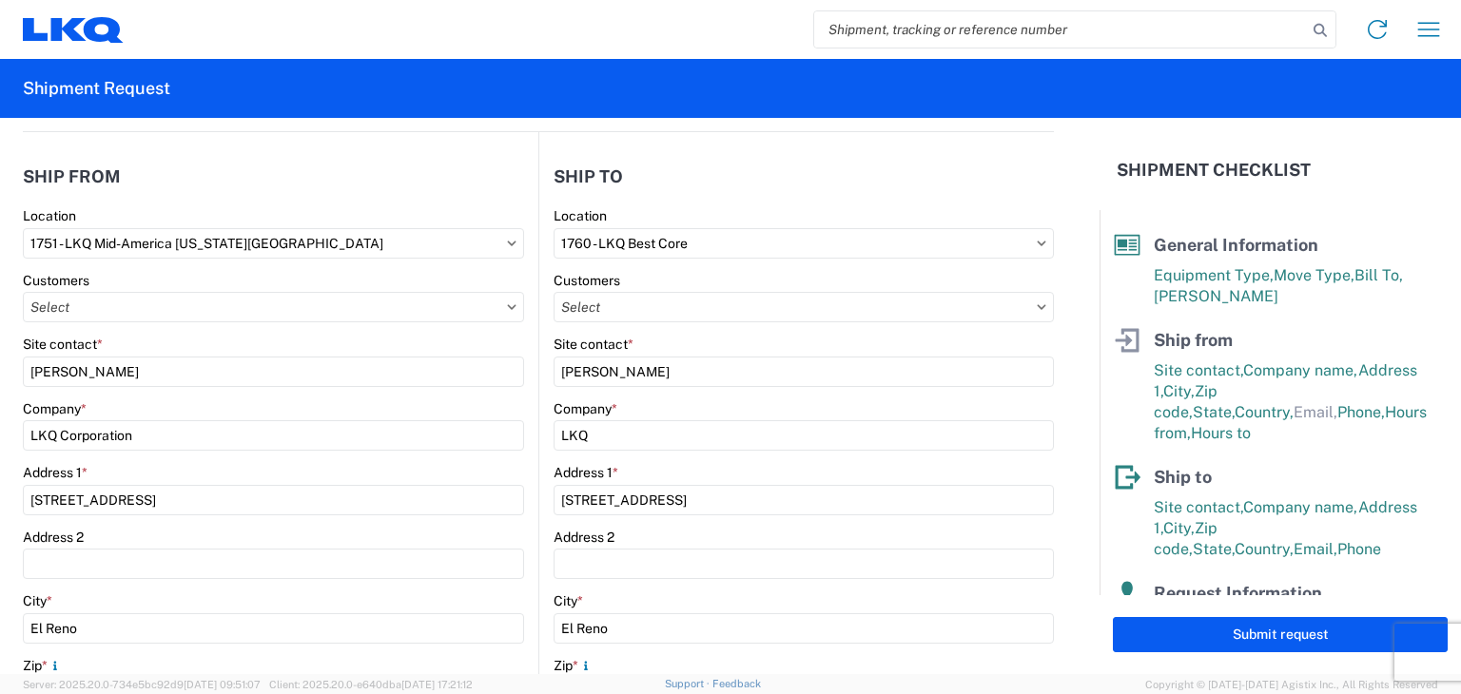
scroll to position [190, 0]
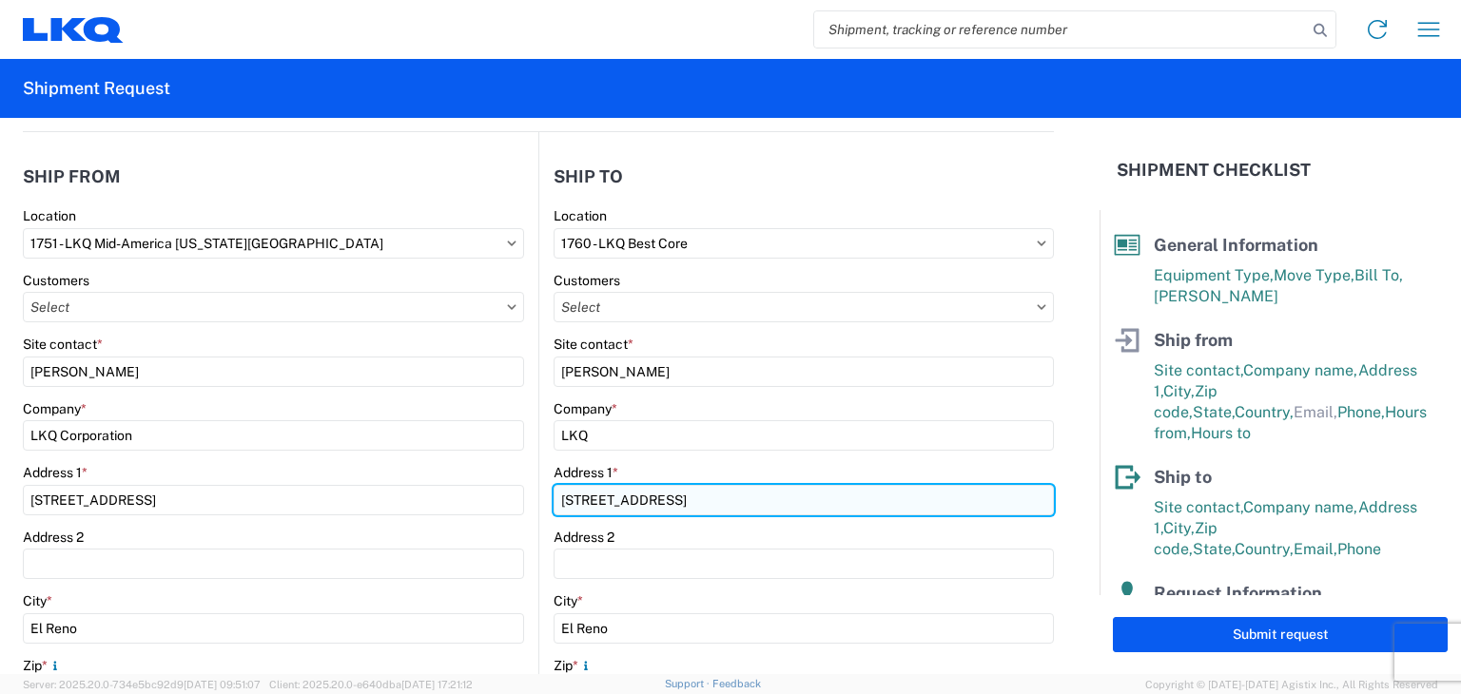
click at [581, 499] on input "[STREET_ADDRESS]" at bounding box center [804, 500] width 500 height 30
type input "[STREET_ADDRESS]"
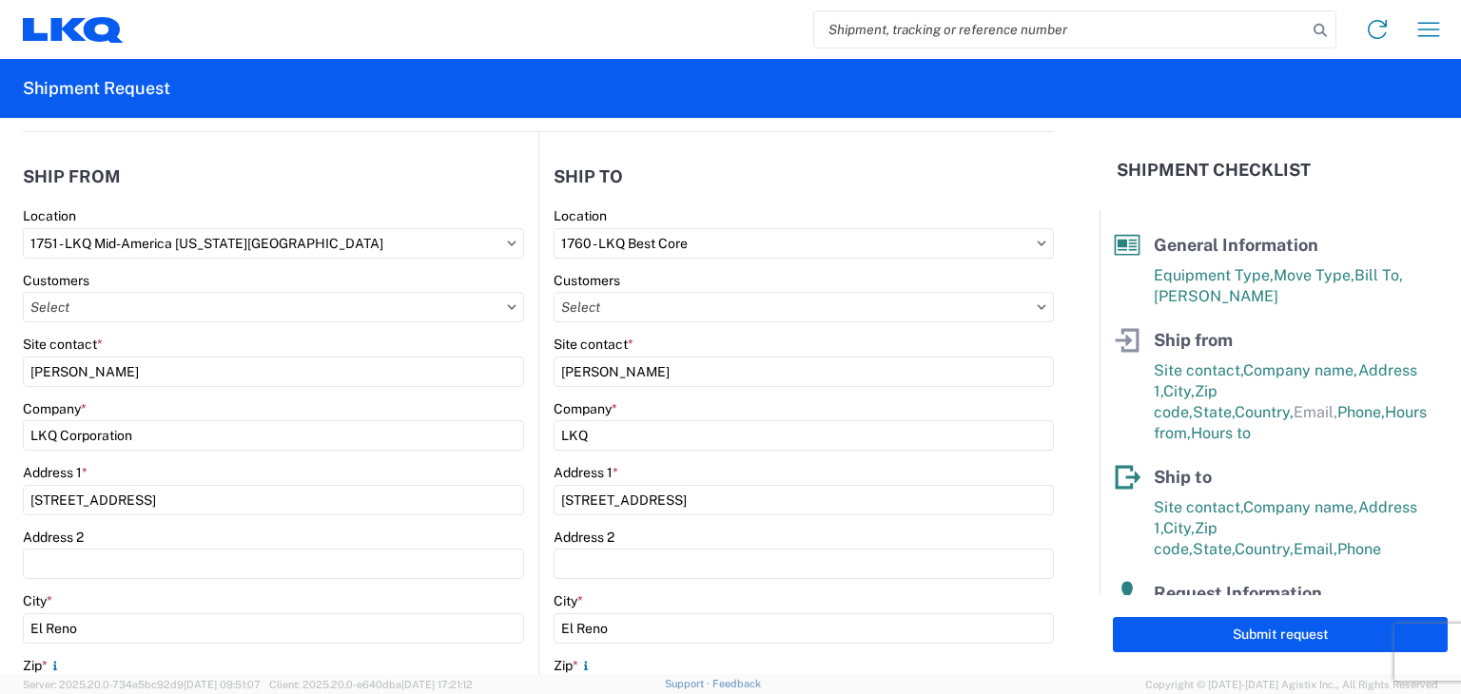
click at [601, 595] on div "City *" at bounding box center [804, 601] width 500 height 17
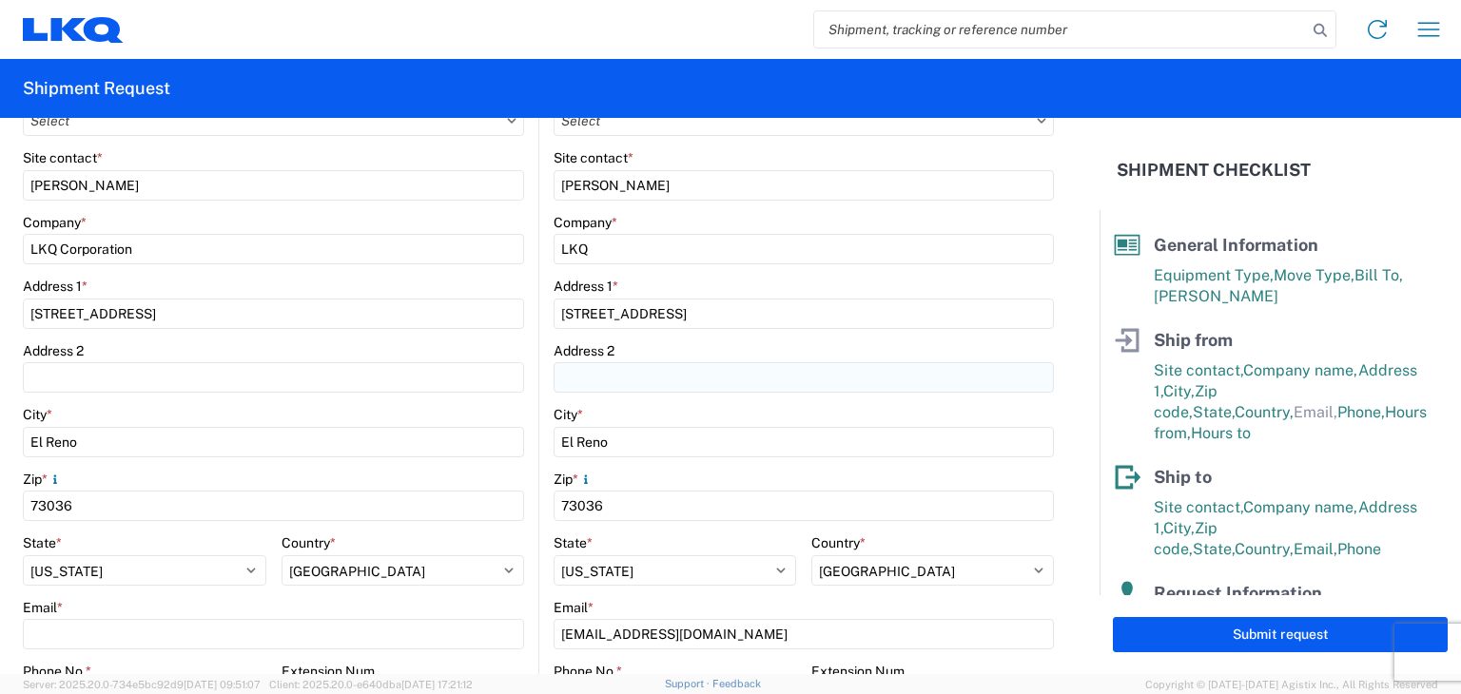
scroll to position [381, 0]
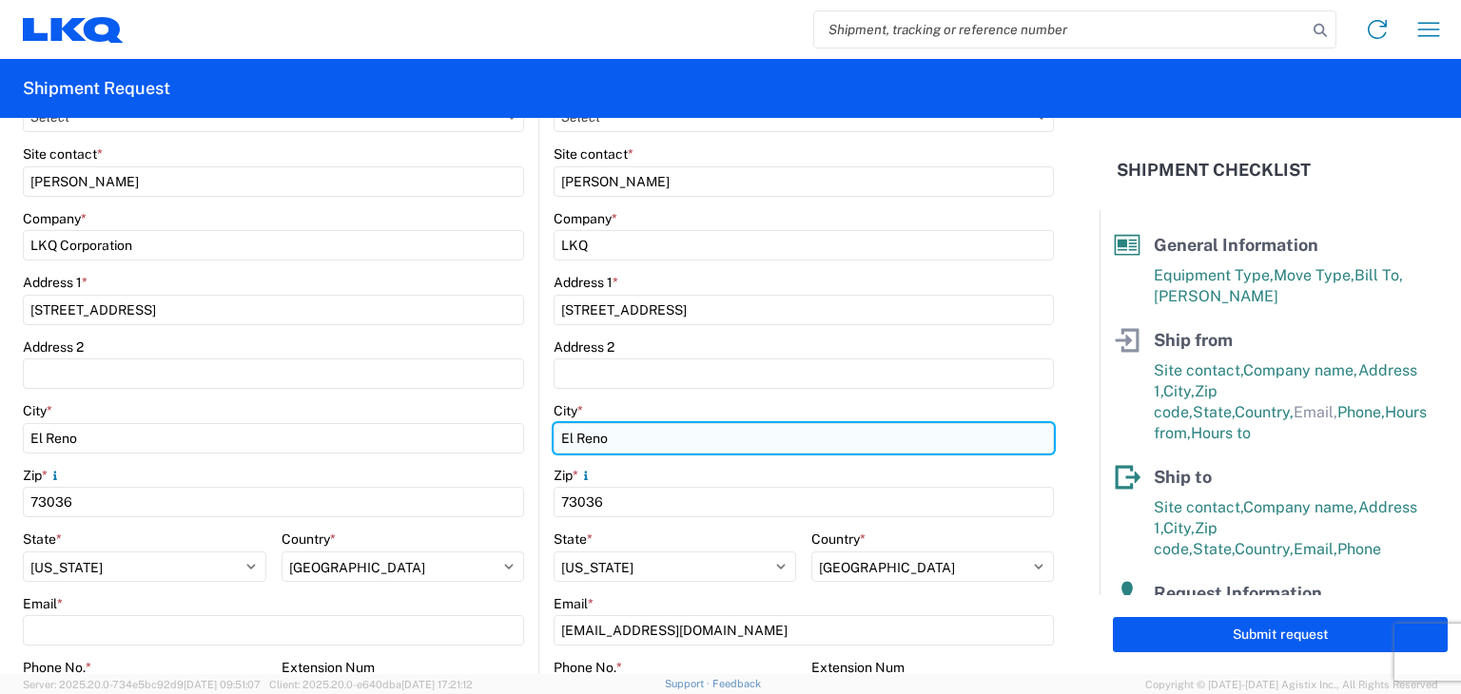
click at [588, 427] on input "El Reno" at bounding box center [804, 438] width 500 height 30
type input "Houston"
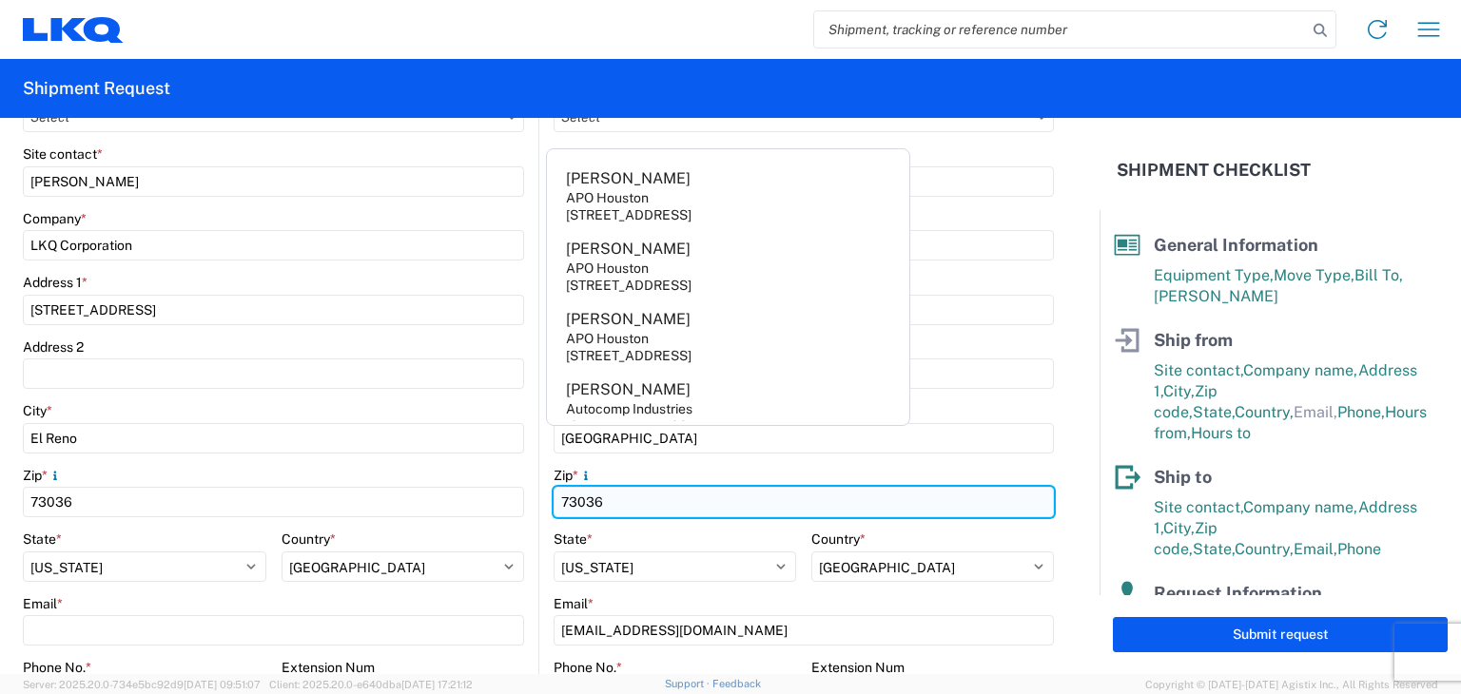
click at [581, 505] on input "73036" at bounding box center [804, 502] width 500 height 30
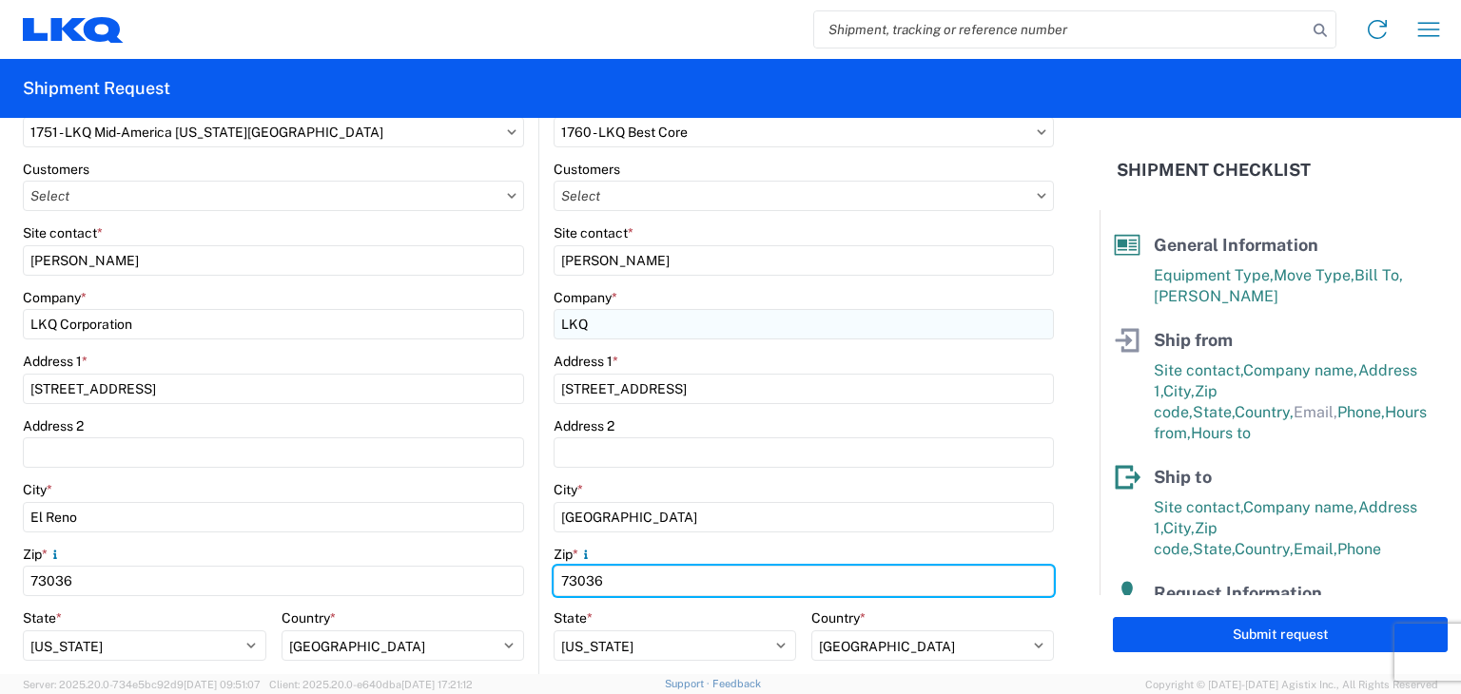
scroll to position [95, 0]
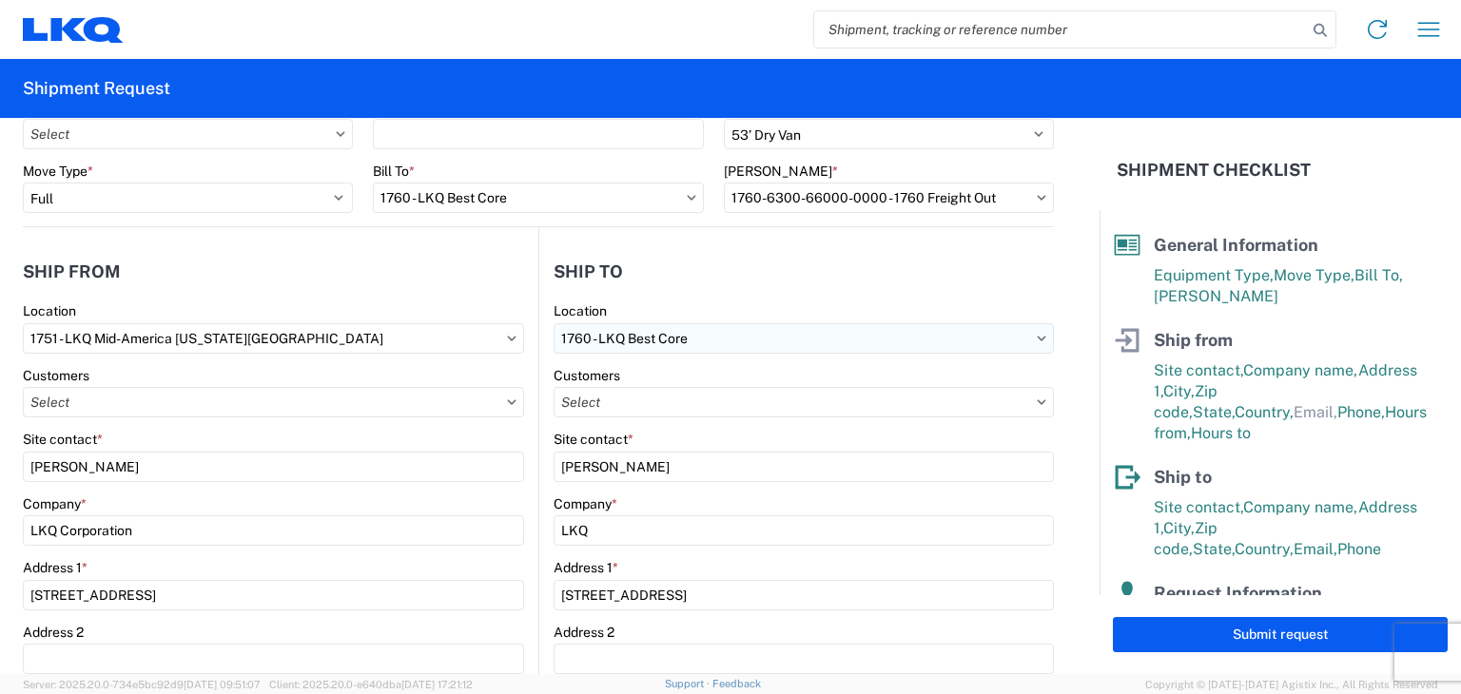
click at [580, 338] on input "1760 - LKQ Best Core" at bounding box center [804, 338] width 500 height 30
type input "1760"
click at [616, 420] on div "1760 - LKQ Best Core" at bounding box center [717, 422] width 333 height 30
type input "LKQ Corporation"
type input "77038"
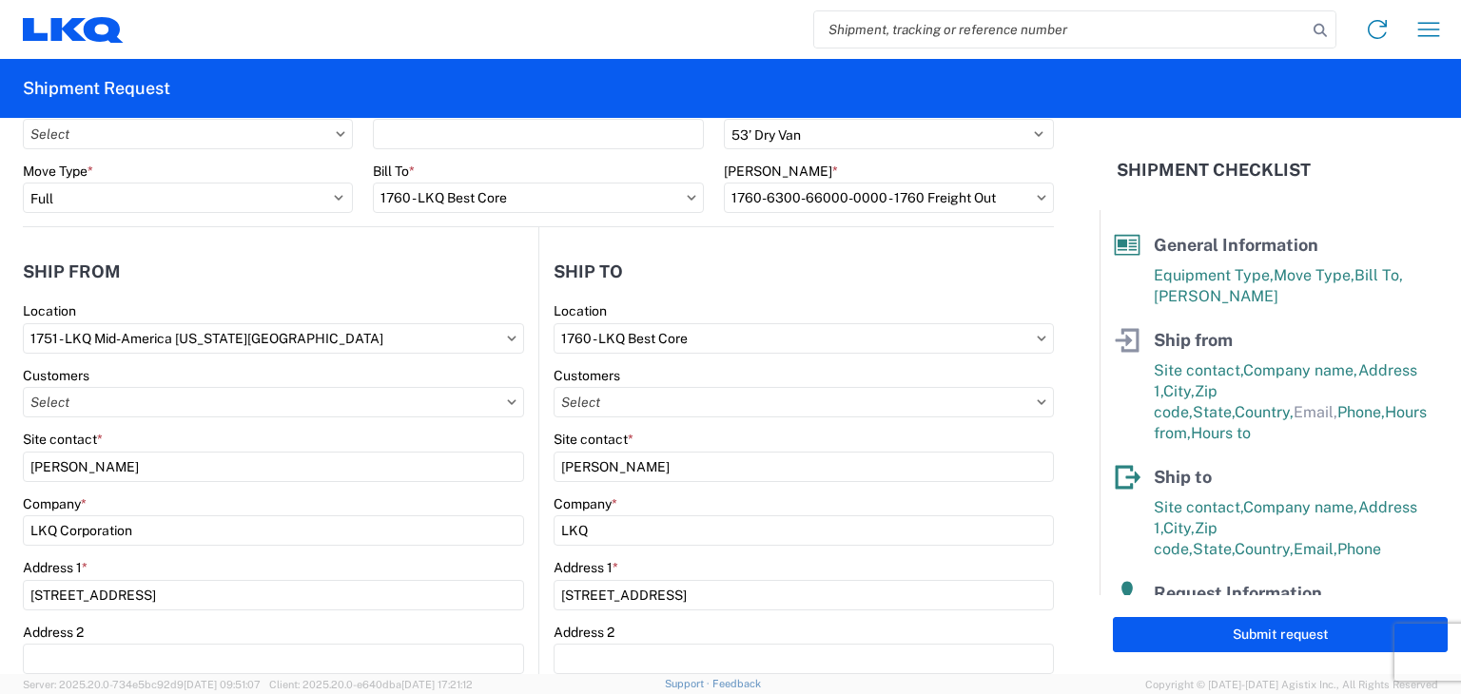
type input "[PHONE_NUMBER]"
select select
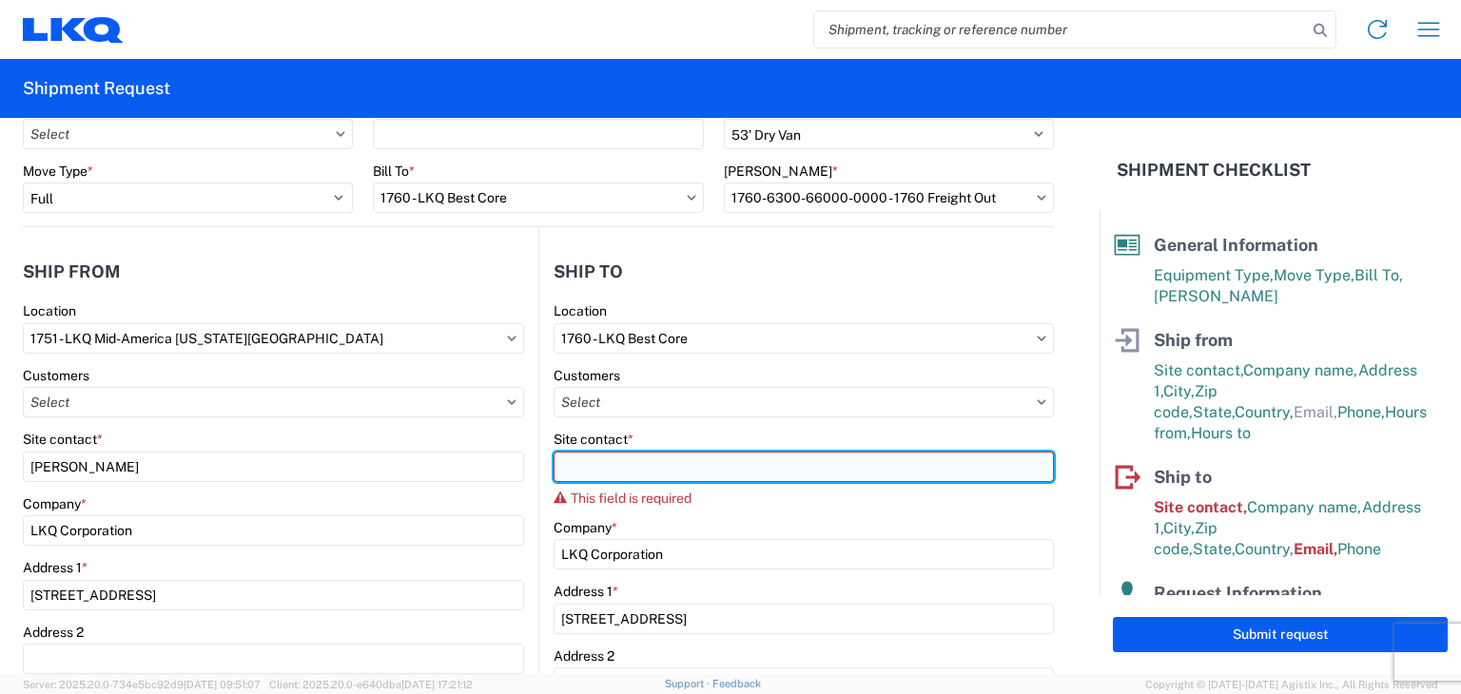
click at [671, 469] on input "Site contact *" at bounding box center [804, 467] width 500 height 30
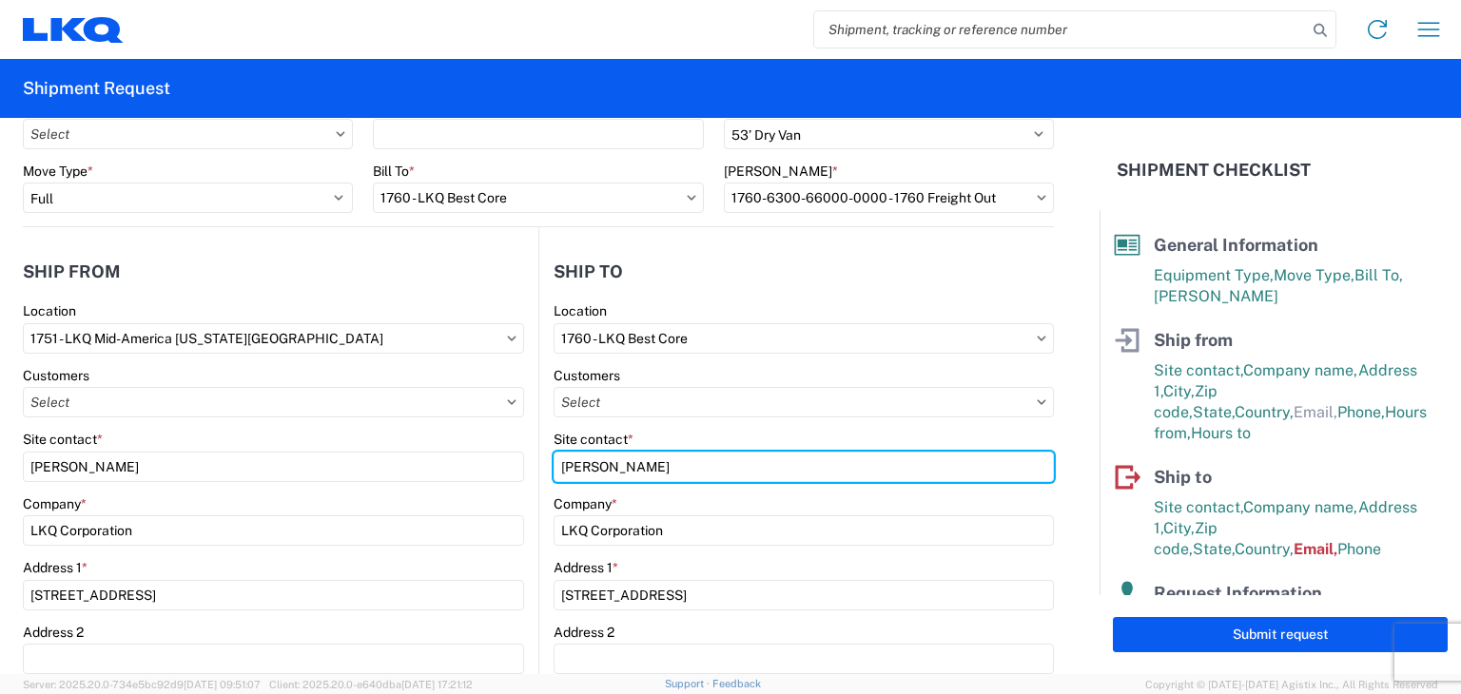
type input "CHRIS MILLWEE"
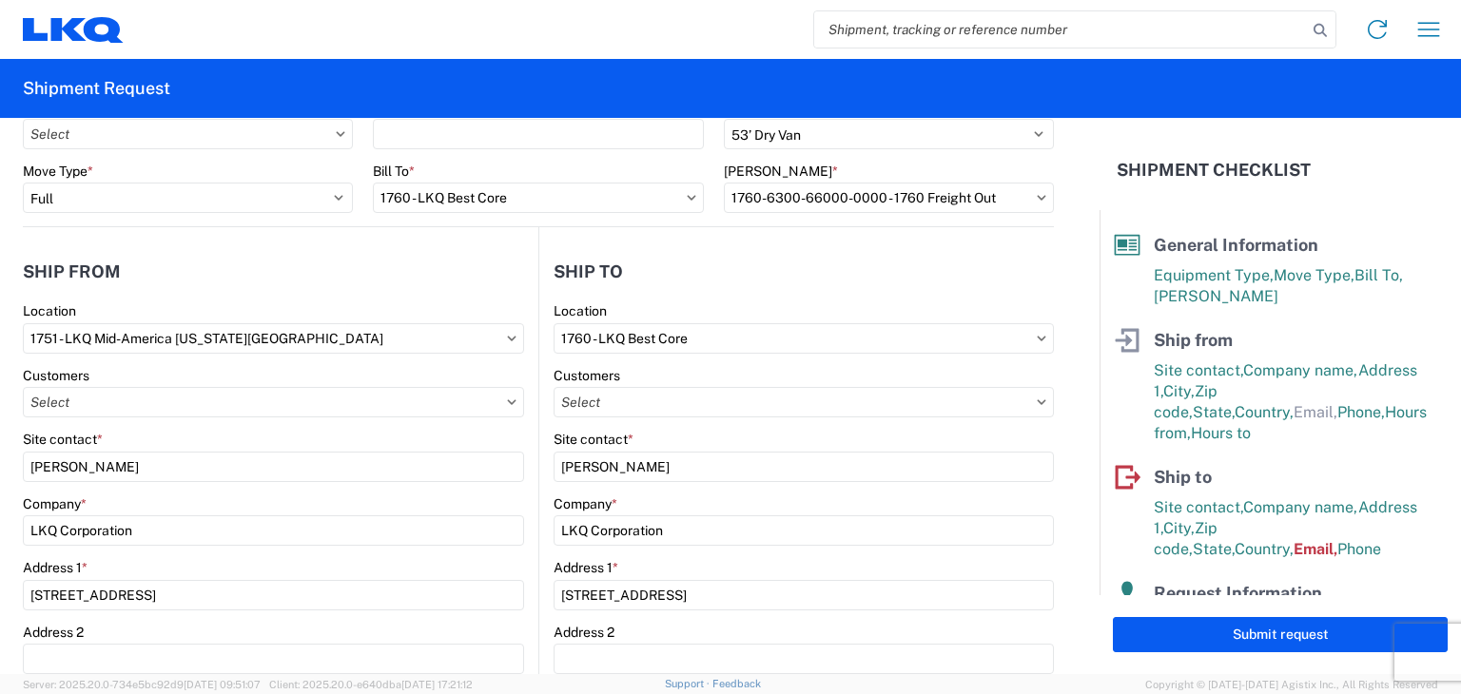
click at [1046, 561] on form "General Information Template PO# Equipment Type * Select 53’ Dry Van Flatbed Dr…" at bounding box center [550, 396] width 1100 height 557
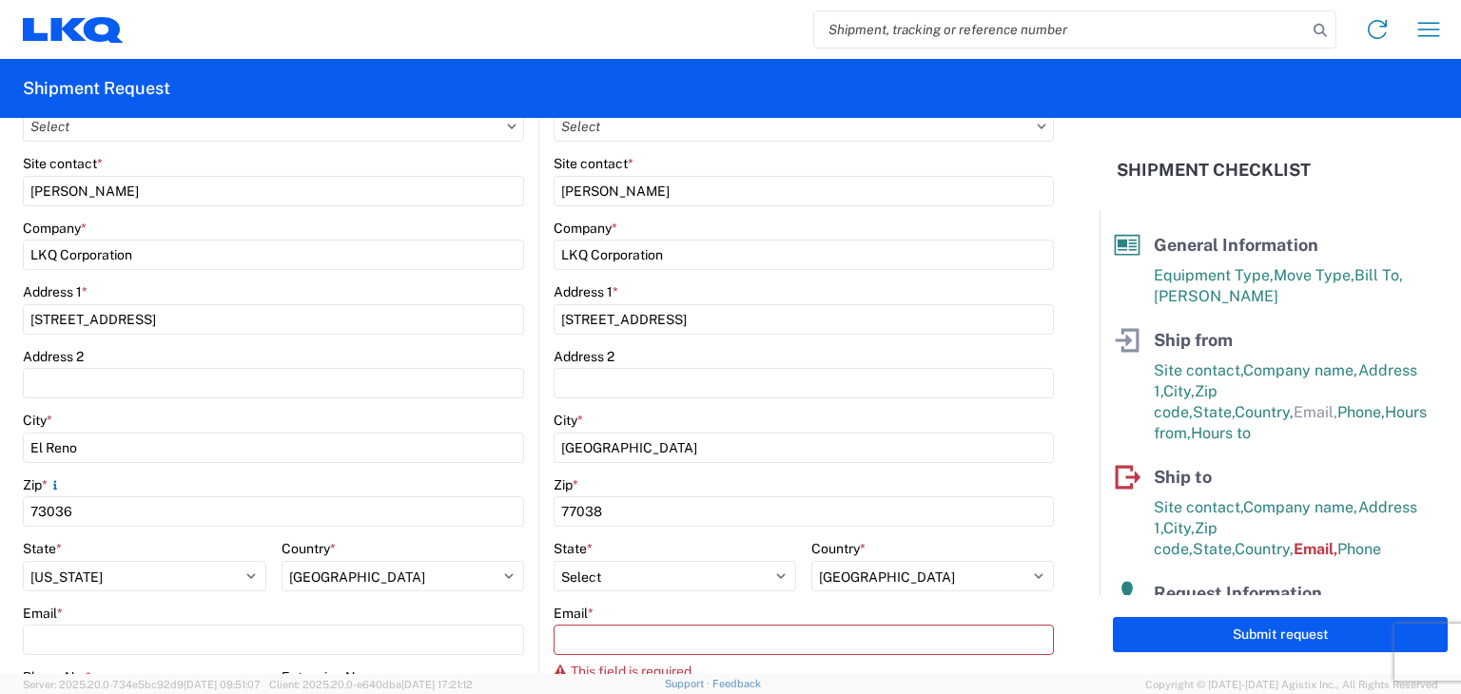
scroll to position [381, 0]
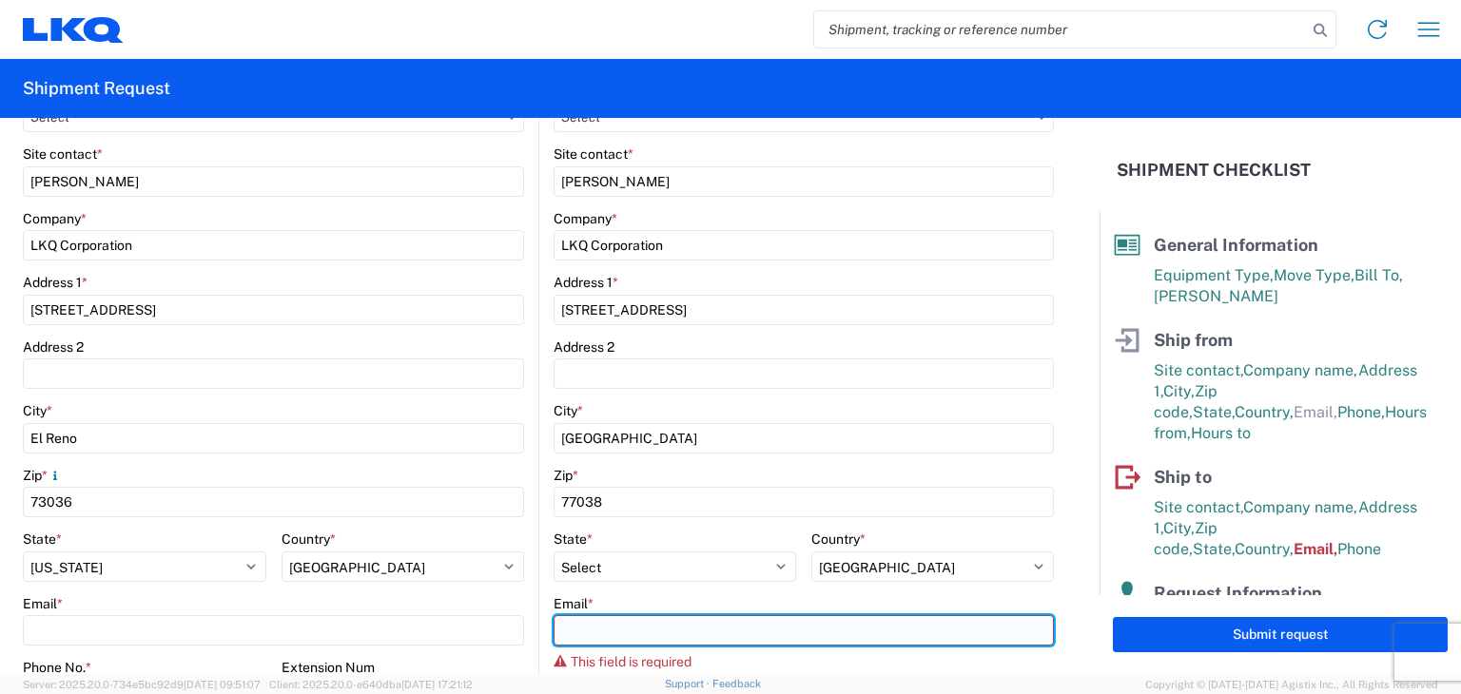
click at [594, 627] on input "Email *" at bounding box center [804, 631] width 500 height 30
click at [600, 636] on input "C" at bounding box center [804, 631] width 500 height 30
type input "C"
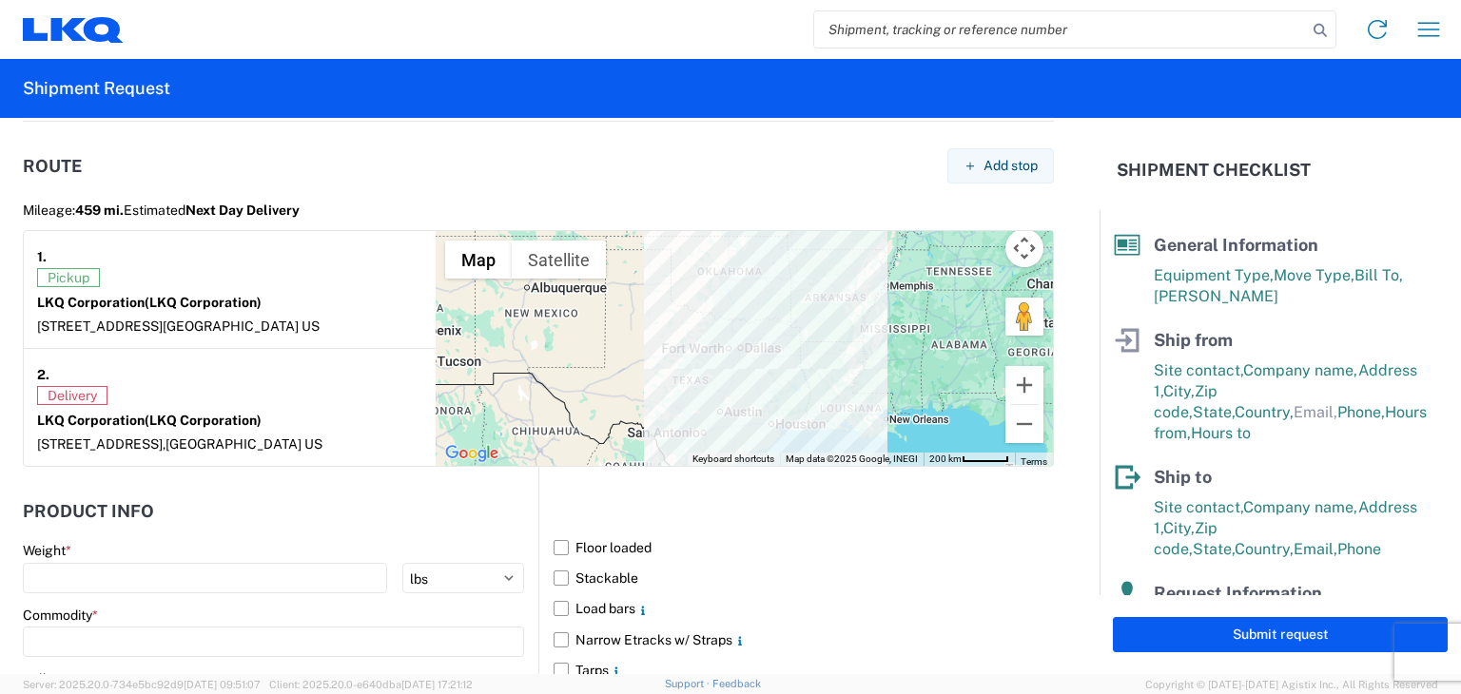
scroll to position [1522, 0]
type input "[EMAIL_ADDRESS][DOMAIN_NAME]"
click at [554, 541] on label "Floor loaded" at bounding box center [804, 547] width 500 height 30
click at [0, 0] on input "Floor loaded" at bounding box center [0, 0] width 0 height 0
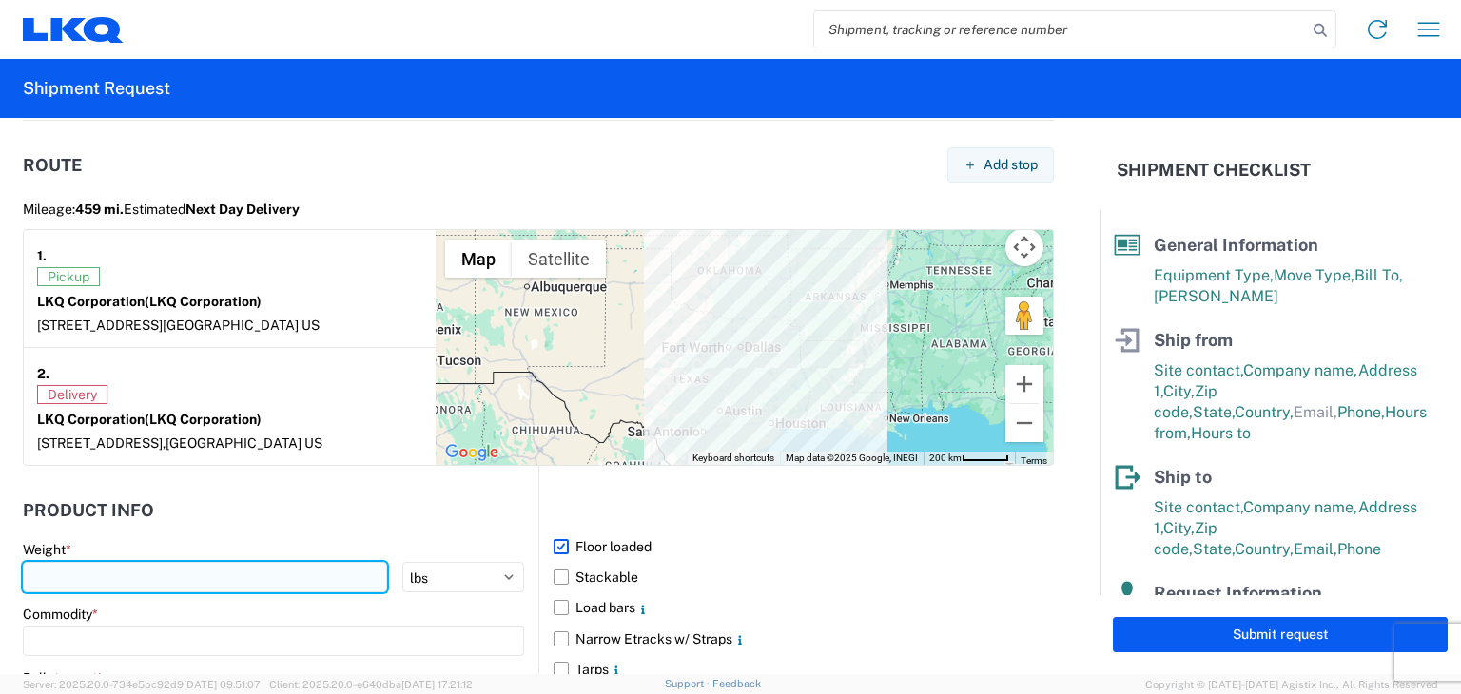
click at [193, 575] on input "number" at bounding box center [205, 577] width 364 height 30
type input "36000"
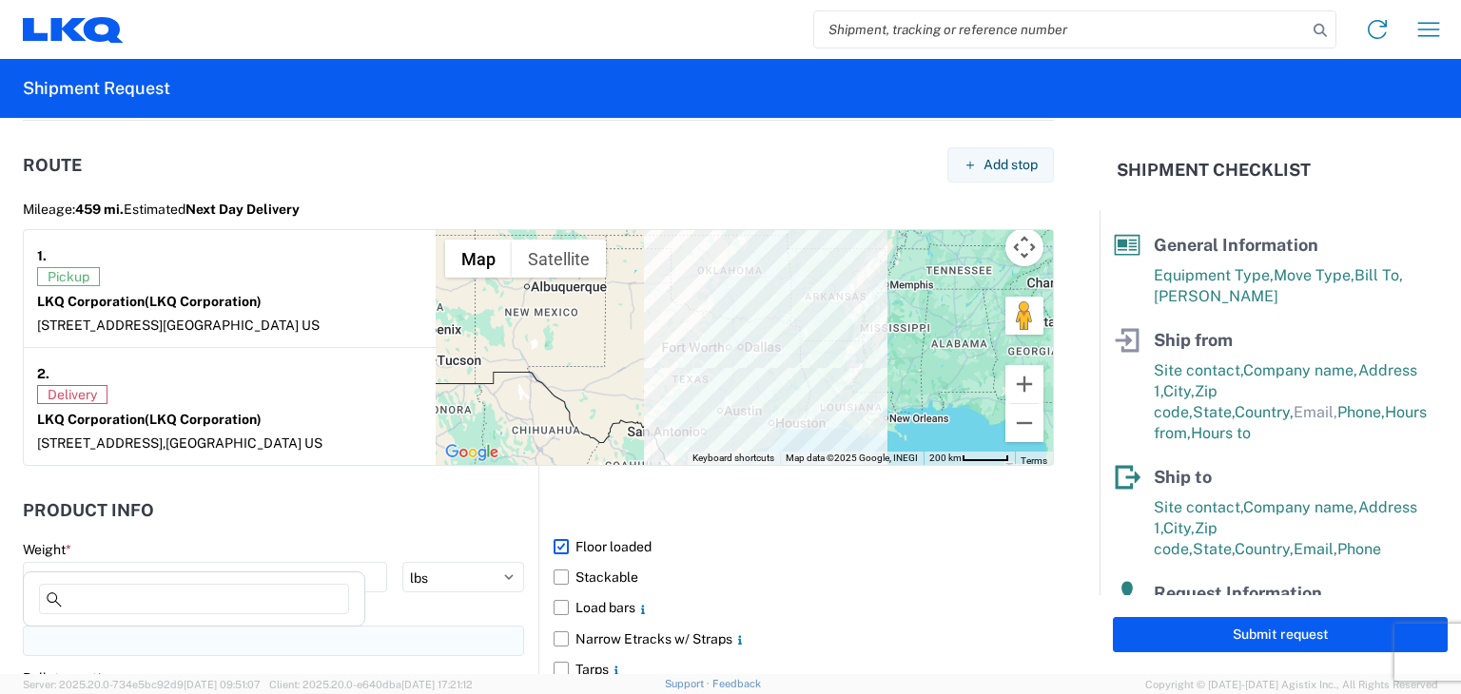
click at [102, 628] on input at bounding box center [273, 641] width 501 height 30
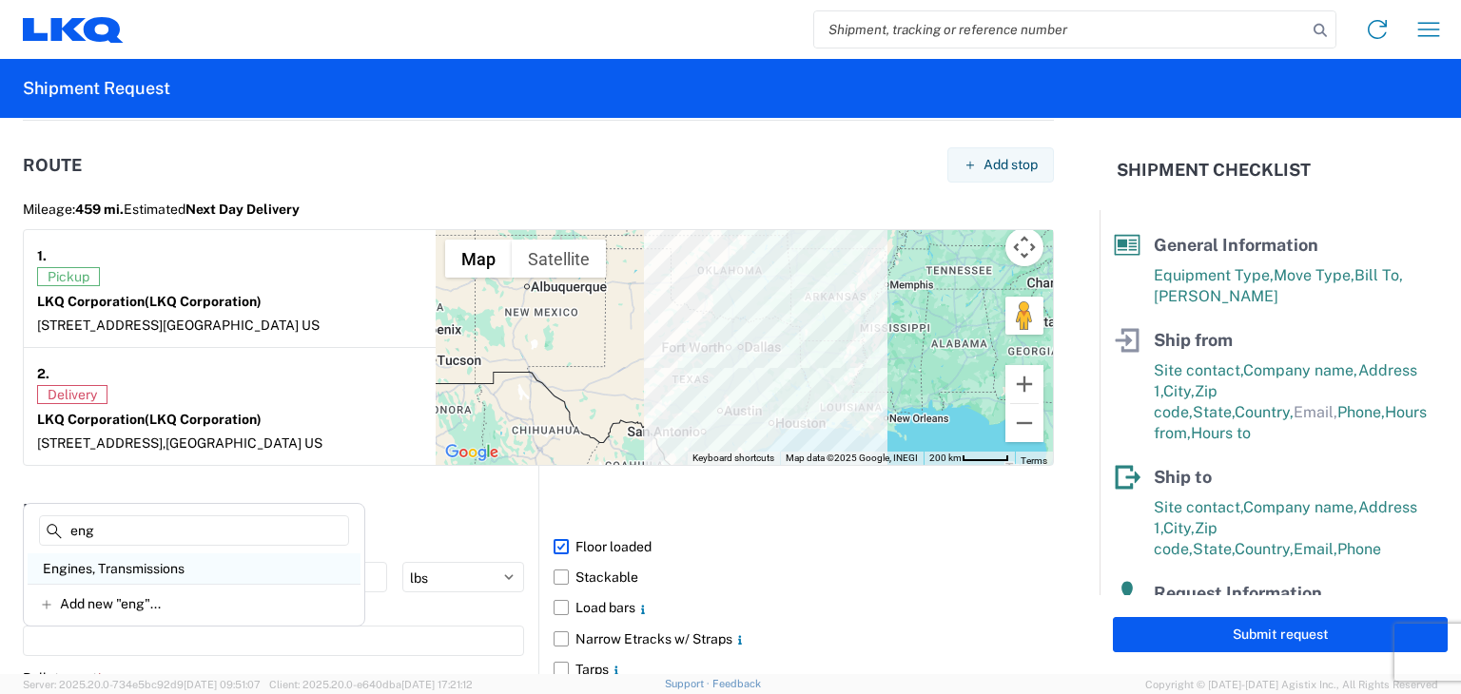
type input "eng"
click at [96, 562] on div "Engines, Transmissions" at bounding box center [194, 569] width 333 height 30
type input "Engines, Transmissions"
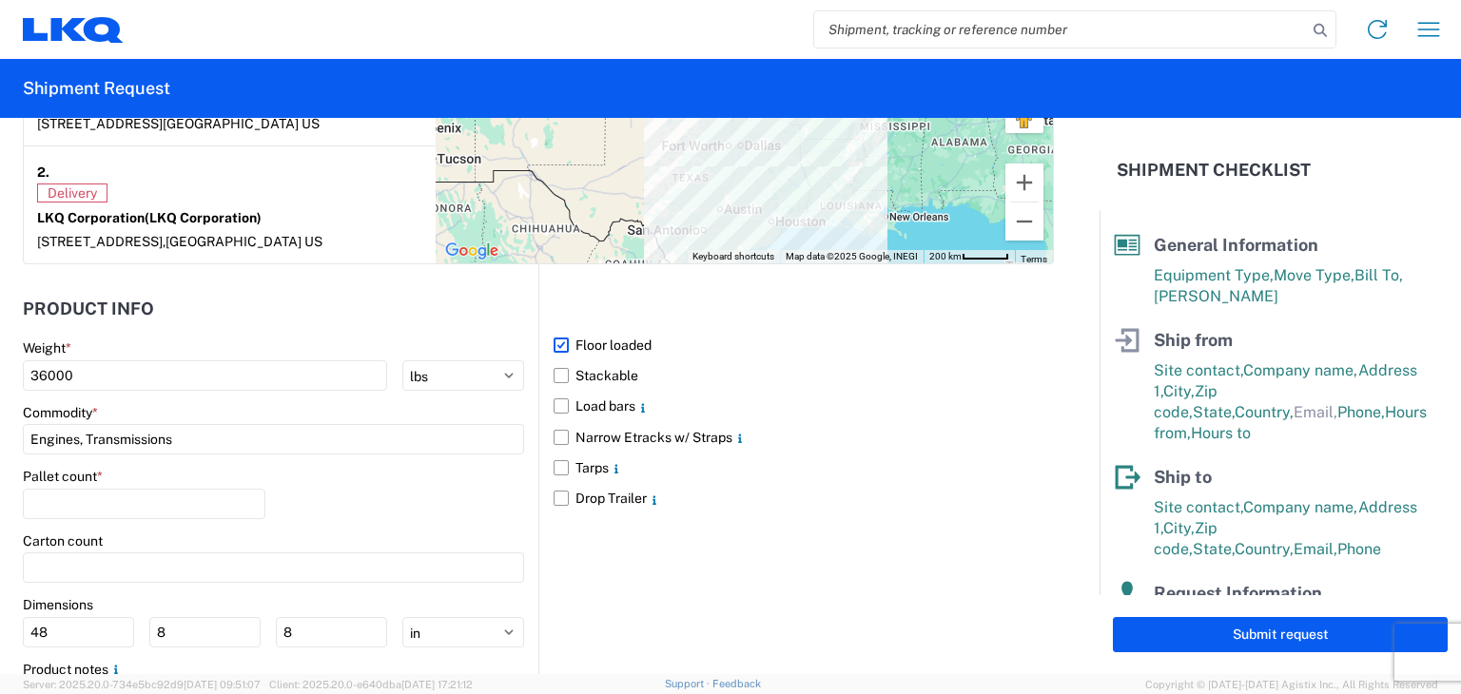
scroll to position [1808, 0]
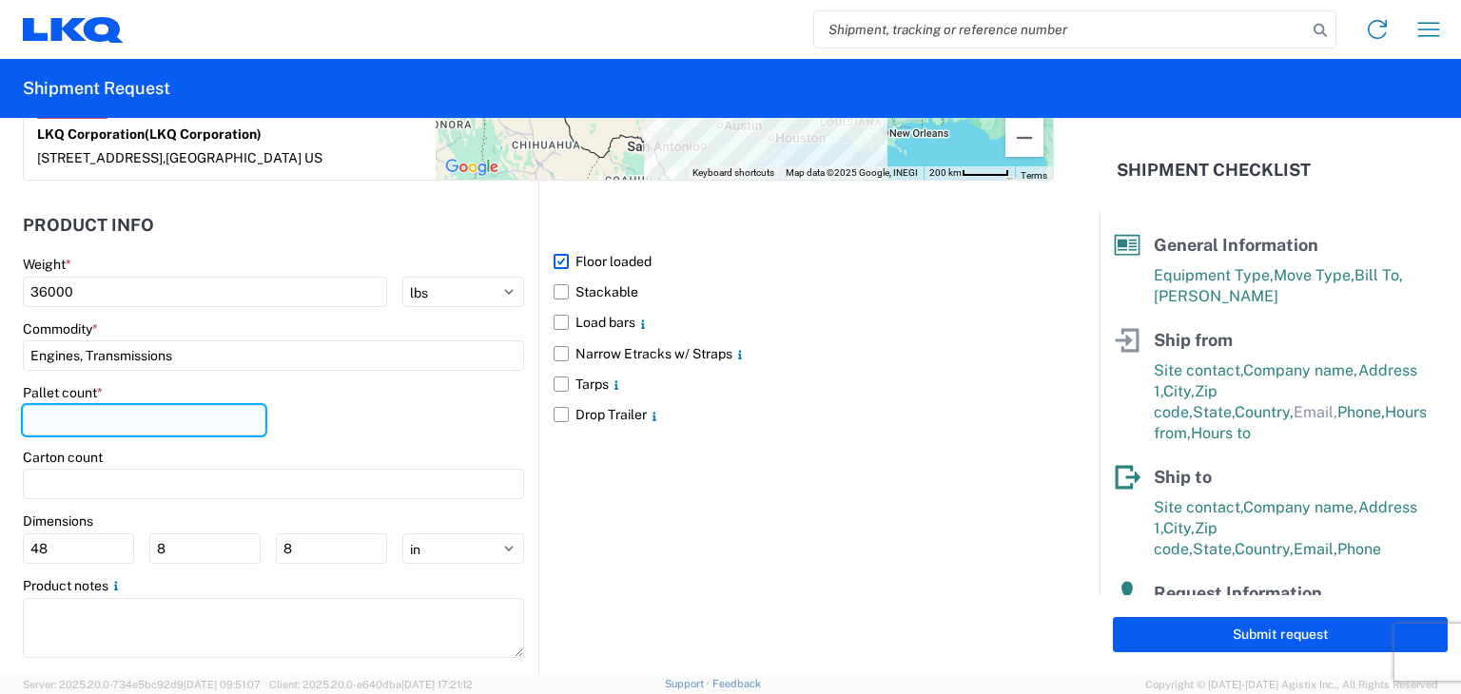
click at [107, 423] on input "number" at bounding box center [144, 420] width 243 height 30
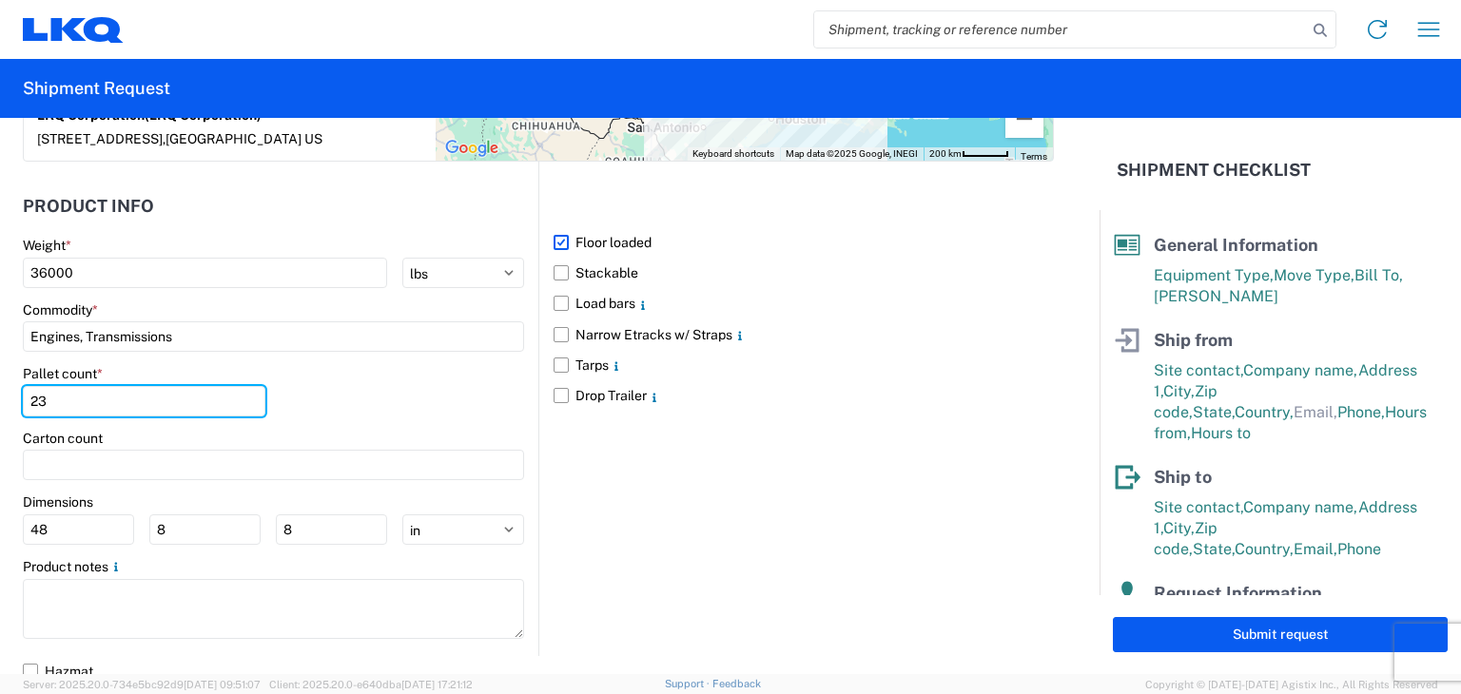
scroll to position [1834, 0]
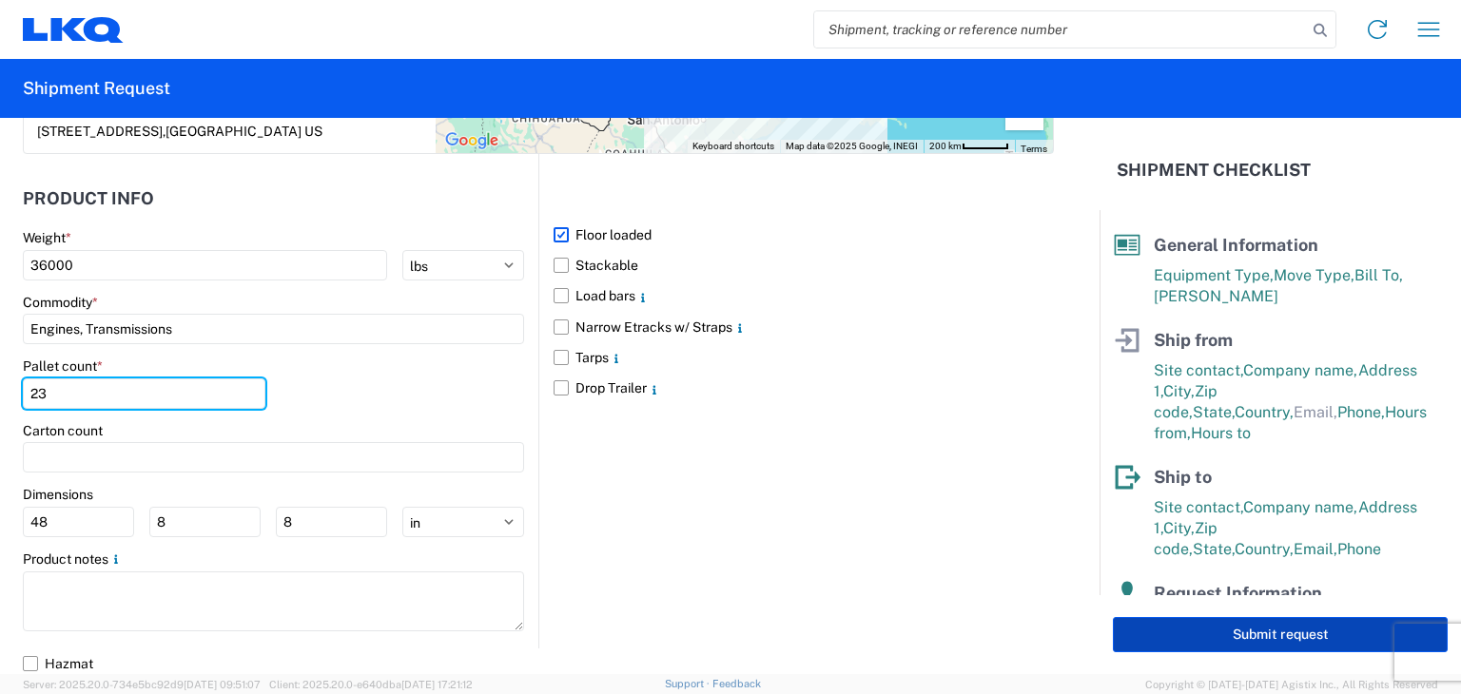
type input "23"
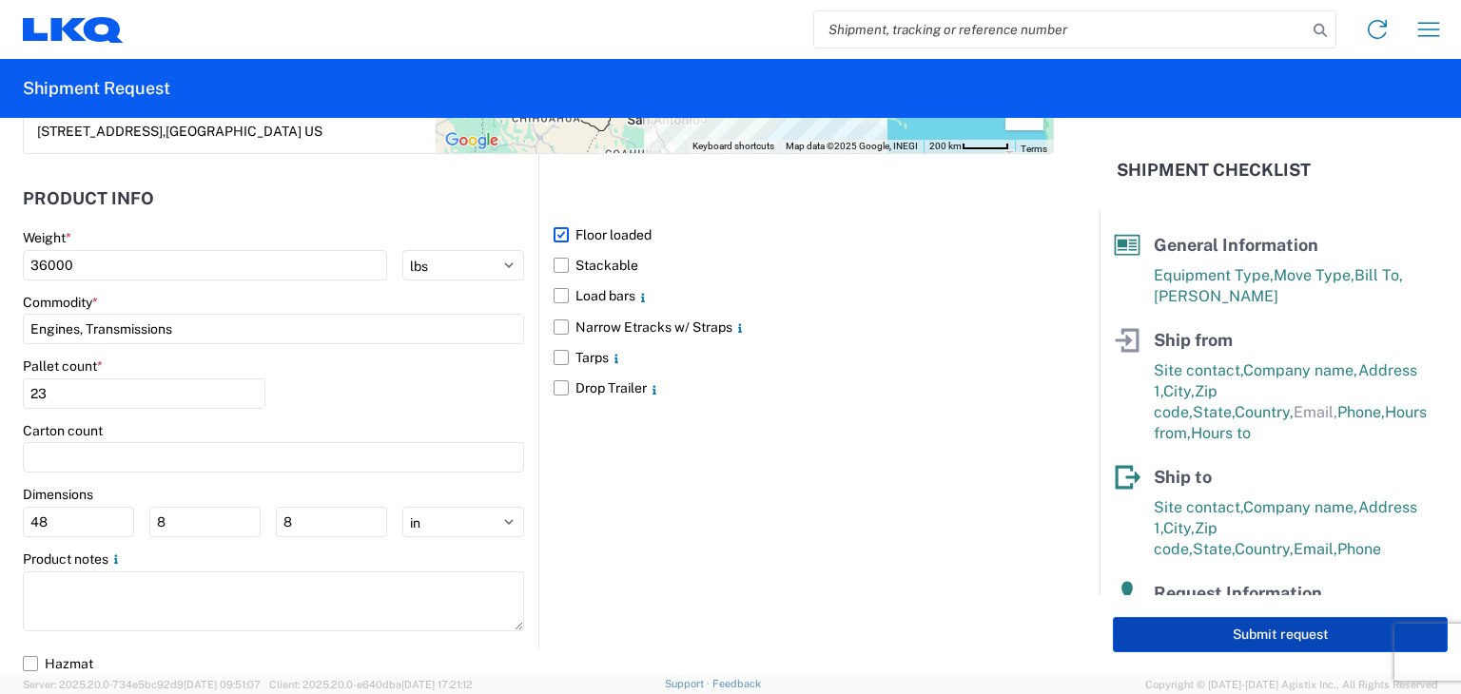
click at [1252, 633] on button "Submit request" at bounding box center [1280, 634] width 335 height 35
click at [1267, 633] on button "Submit request" at bounding box center [1280, 634] width 335 height 35
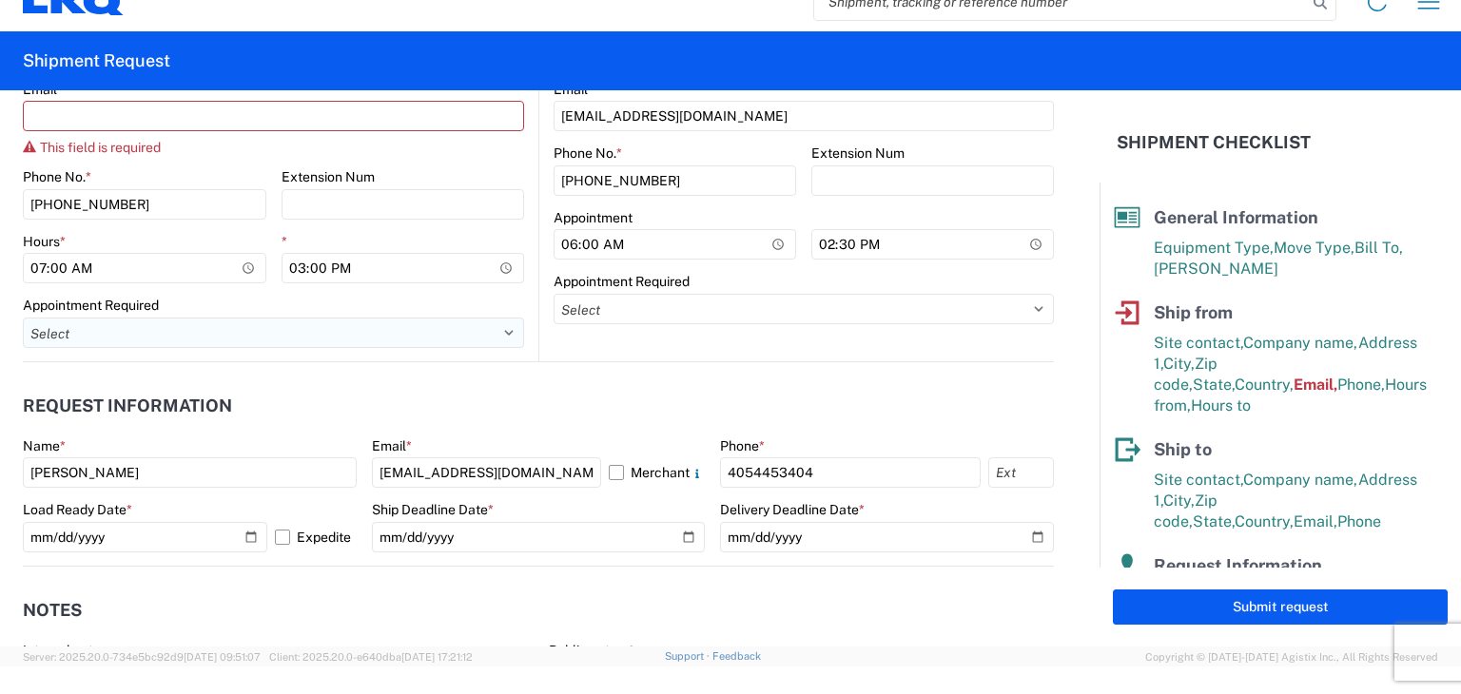
scroll to position [811, 0]
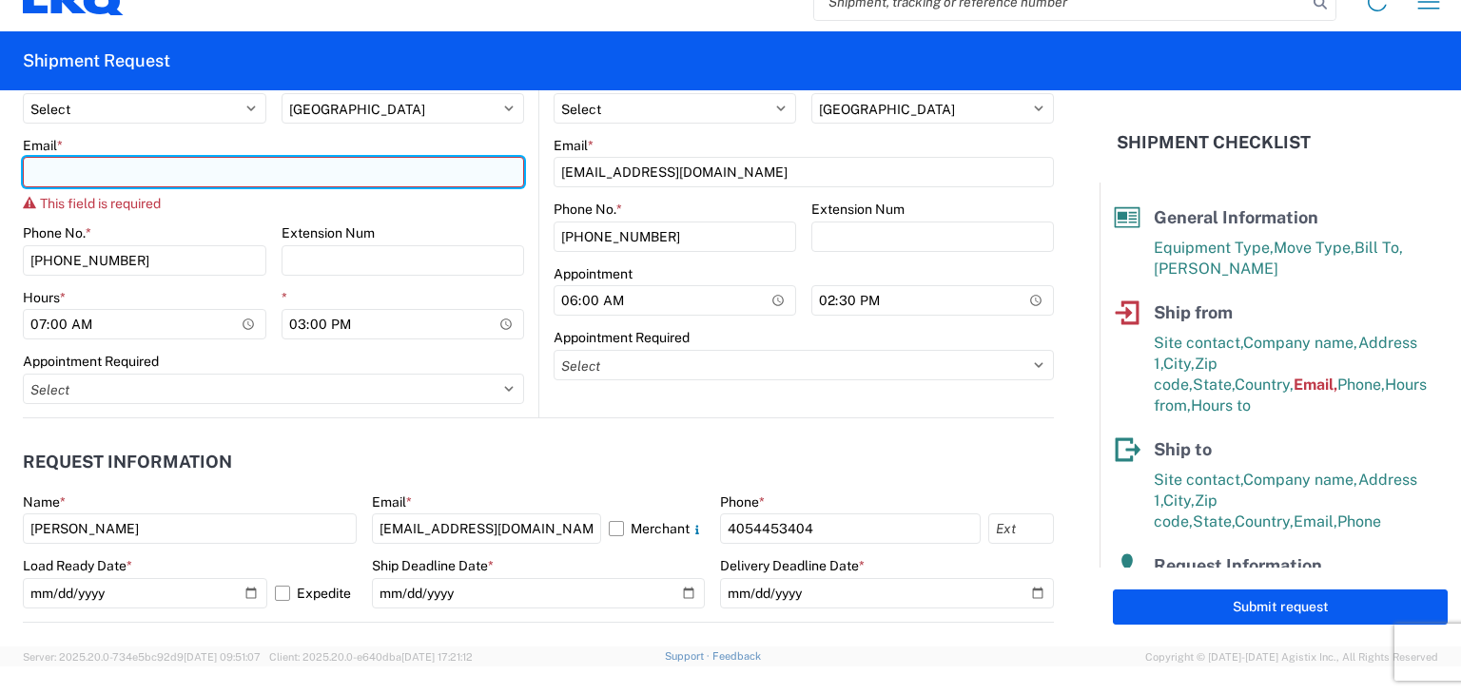
click at [121, 172] on input "Email *" at bounding box center [273, 172] width 501 height 30
type input "[EMAIL_ADDRESS][DOMAIN_NAME]"
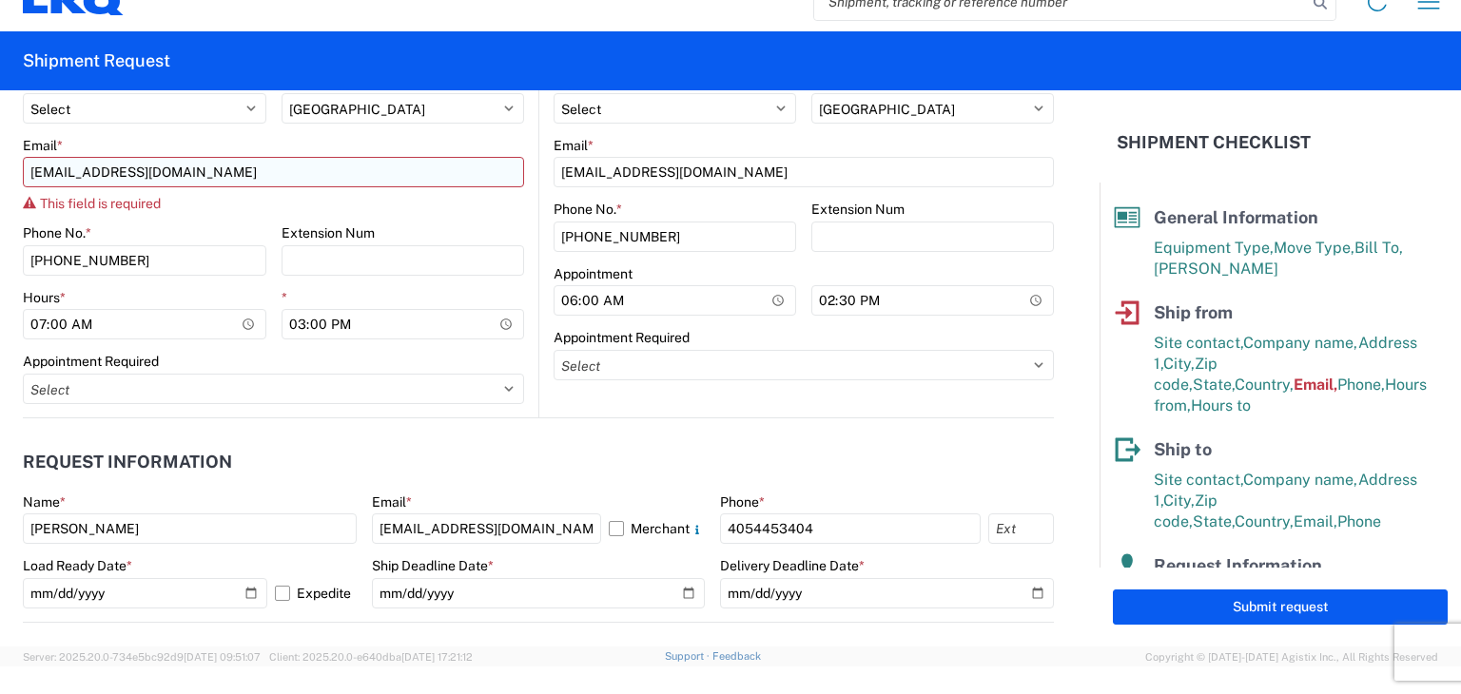
type input "LKQ"
type input "[STREET_ADDRESS]"
type input "4054453404"
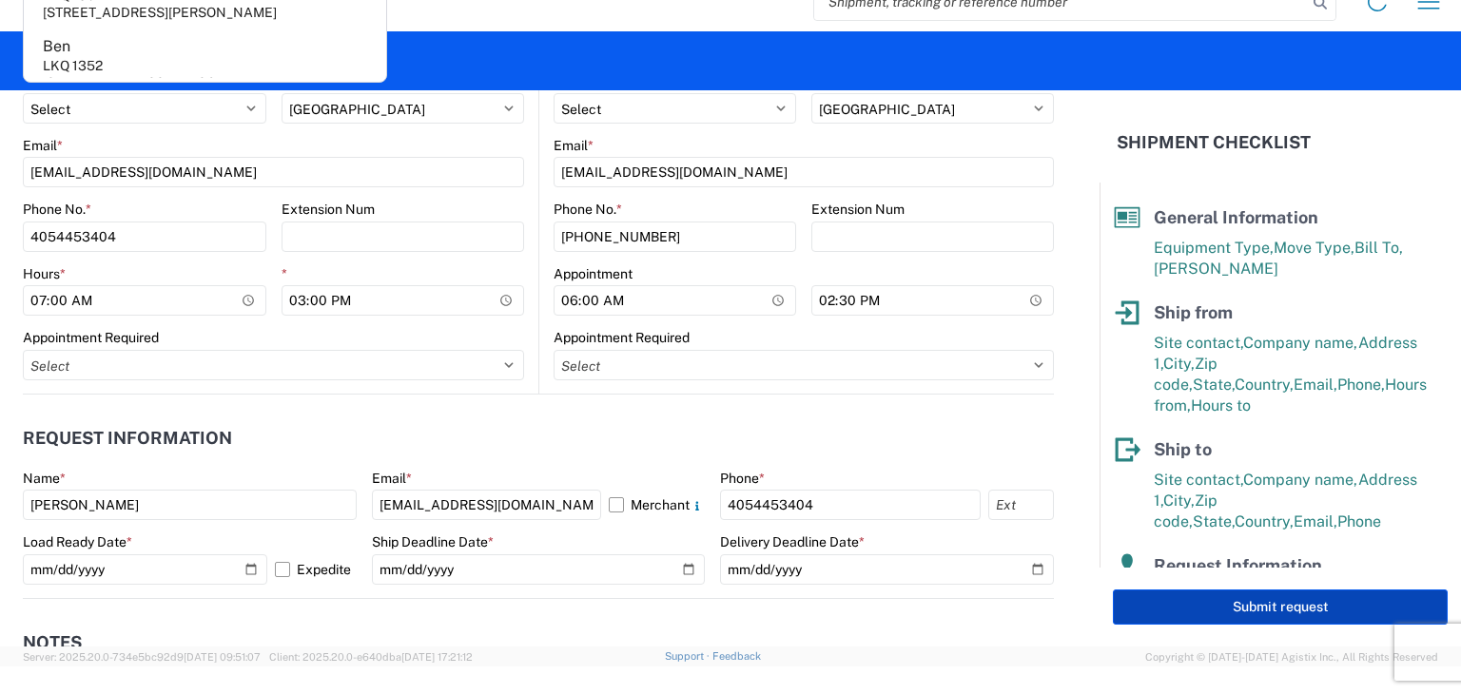
click at [1301, 608] on button "Submit request" at bounding box center [1280, 607] width 335 height 35
